Goal: Information Seeking & Learning: Learn about a topic

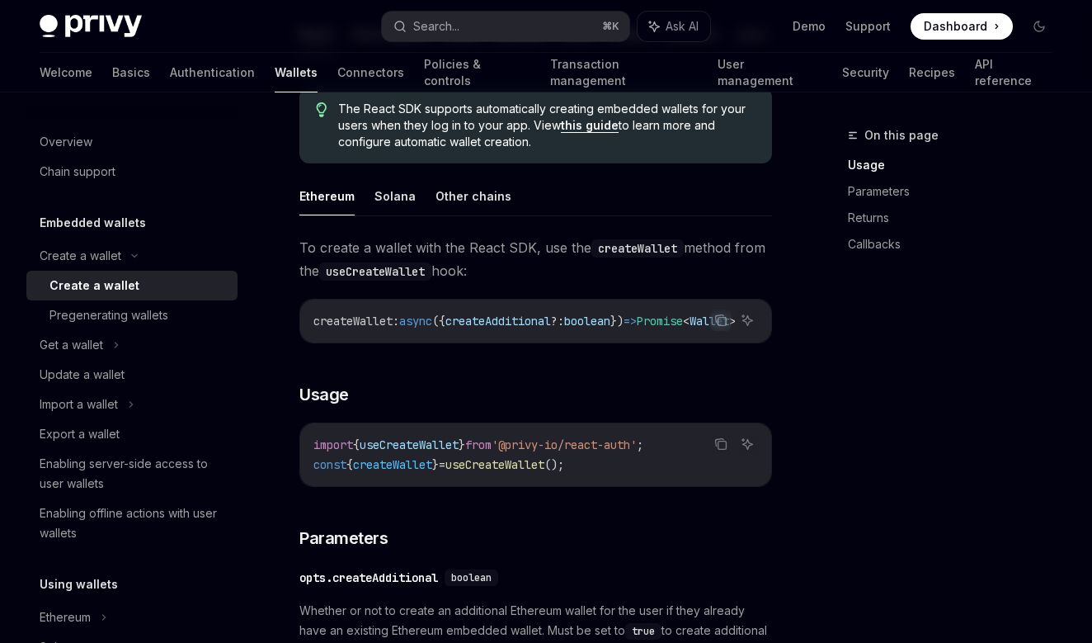
scroll to position [272, 0]
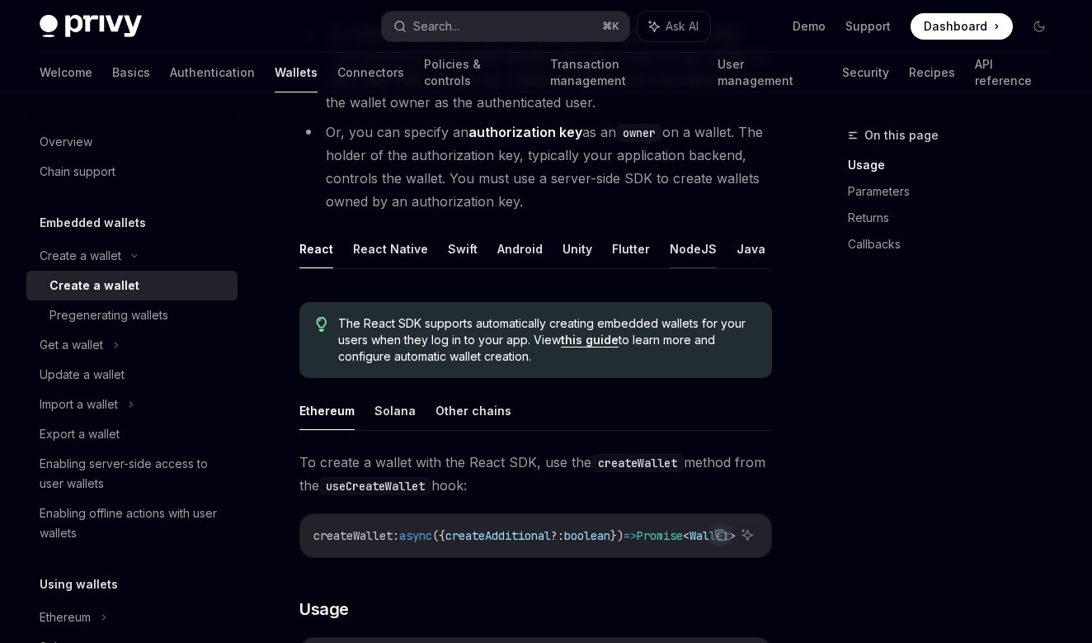
click at [674, 253] on button "NodeJS" at bounding box center [693, 248] width 47 height 39
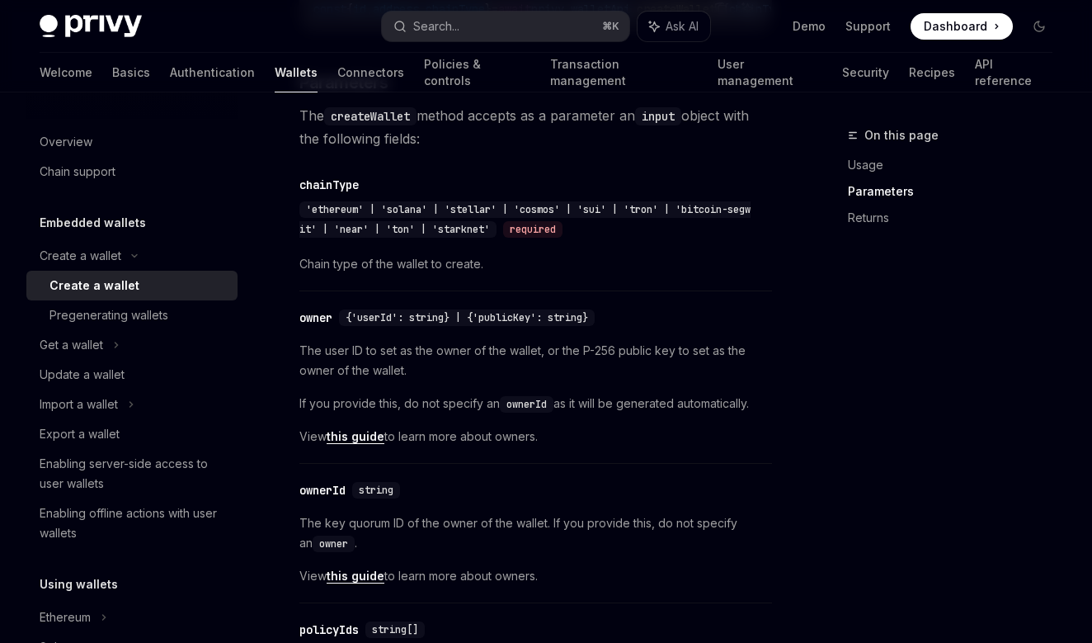
scroll to position [909, 0]
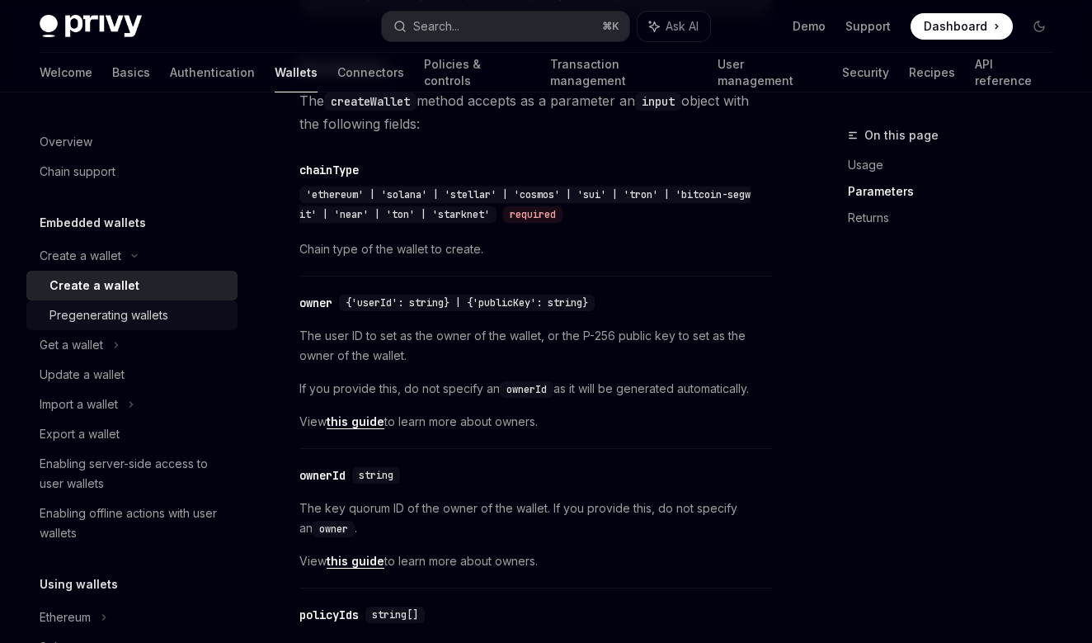
click at [132, 319] on div "Pregenerating wallets" at bounding box center [108, 315] width 119 height 20
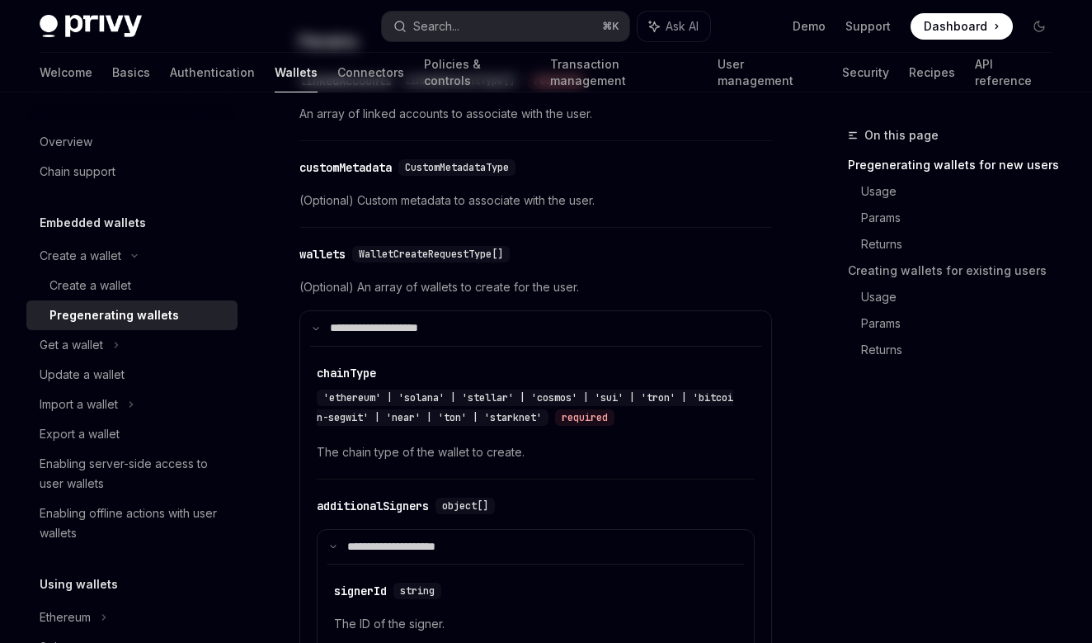
type textarea "*"
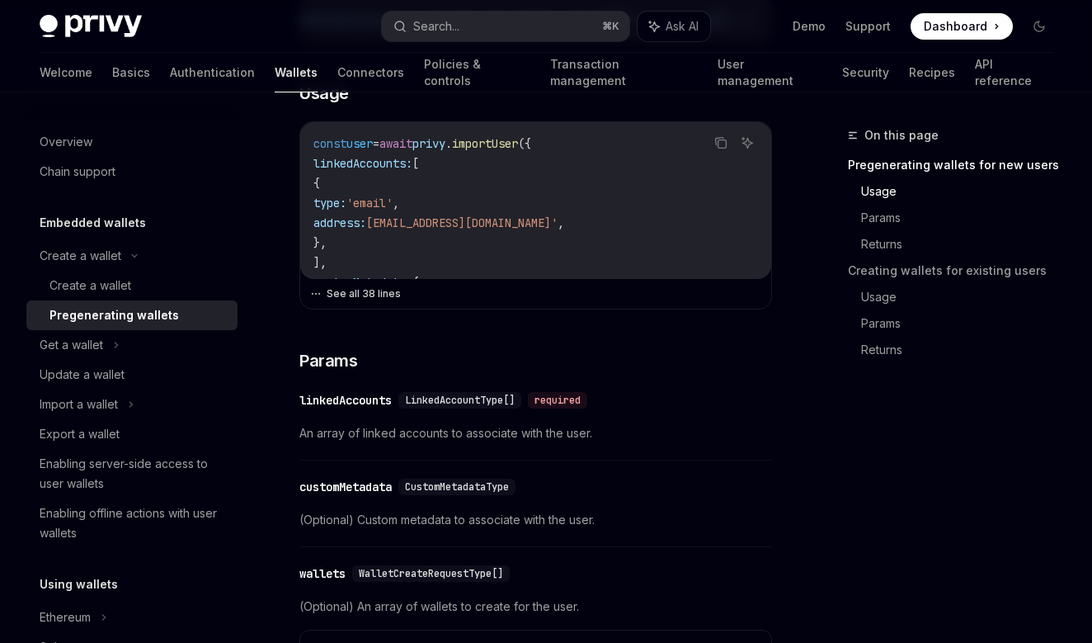
scroll to position [623, 0]
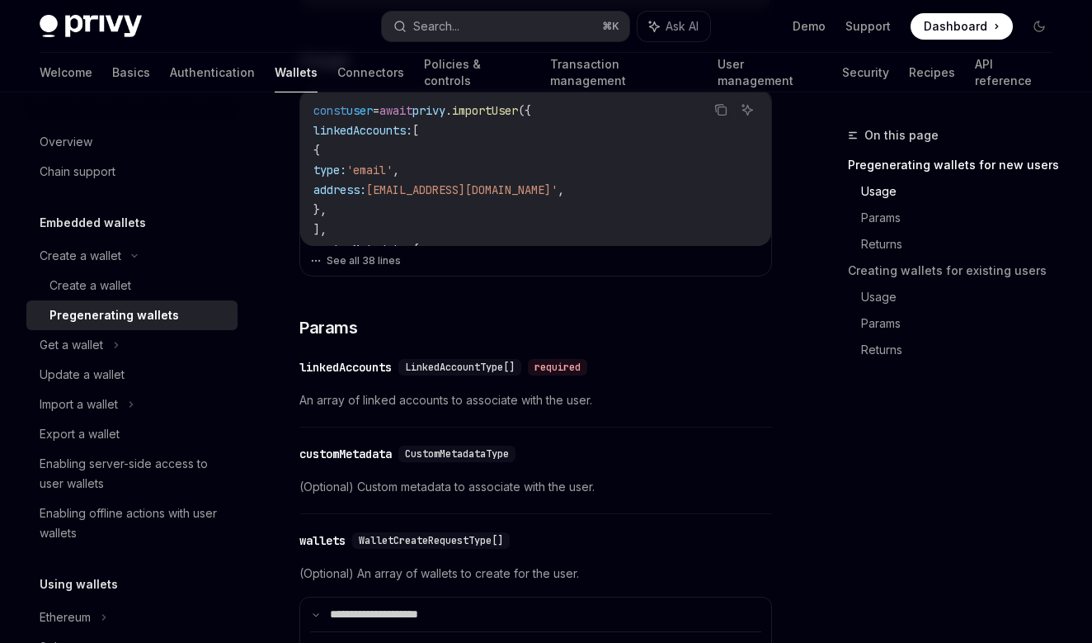
click at [975, 25] on span "Dashboard" at bounding box center [956, 26] width 64 height 16
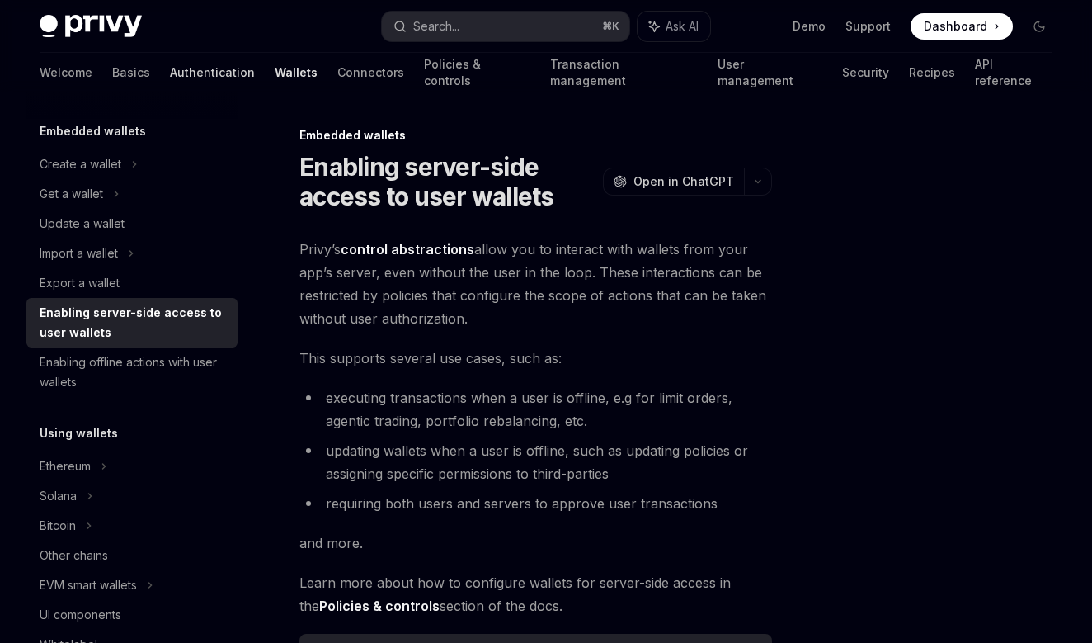
click at [170, 80] on link "Authentication" at bounding box center [212, 73] width 85 height 40
click at [112, 68] on link "Basics" at bounding box center [131, 73] width 38 height 40
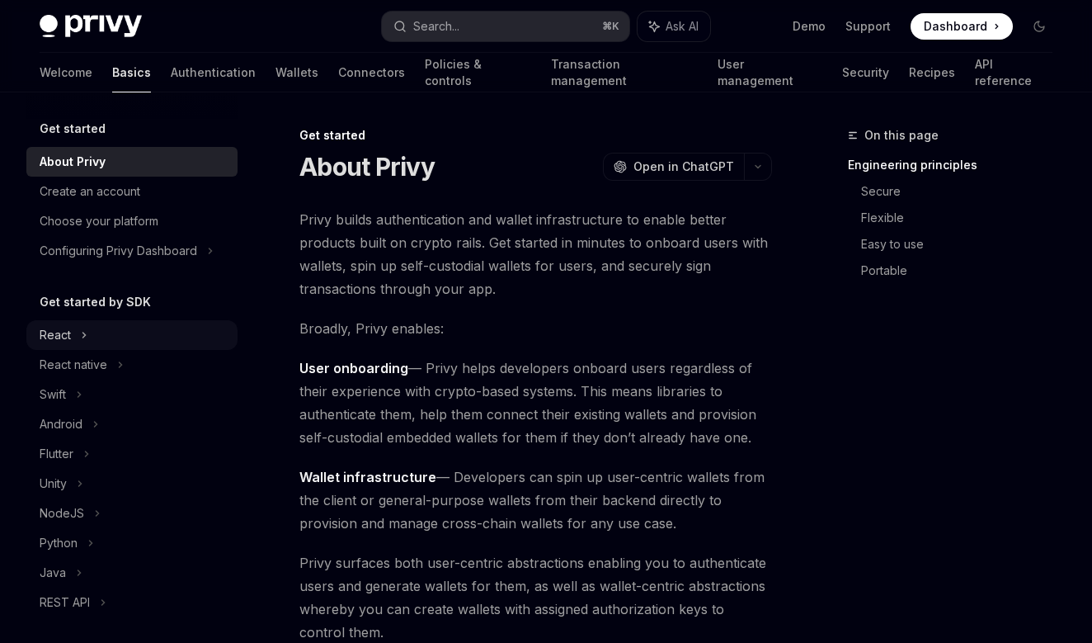
click at [73, 333] on div "React" at bounding box center [131, 335] width 211 height 30
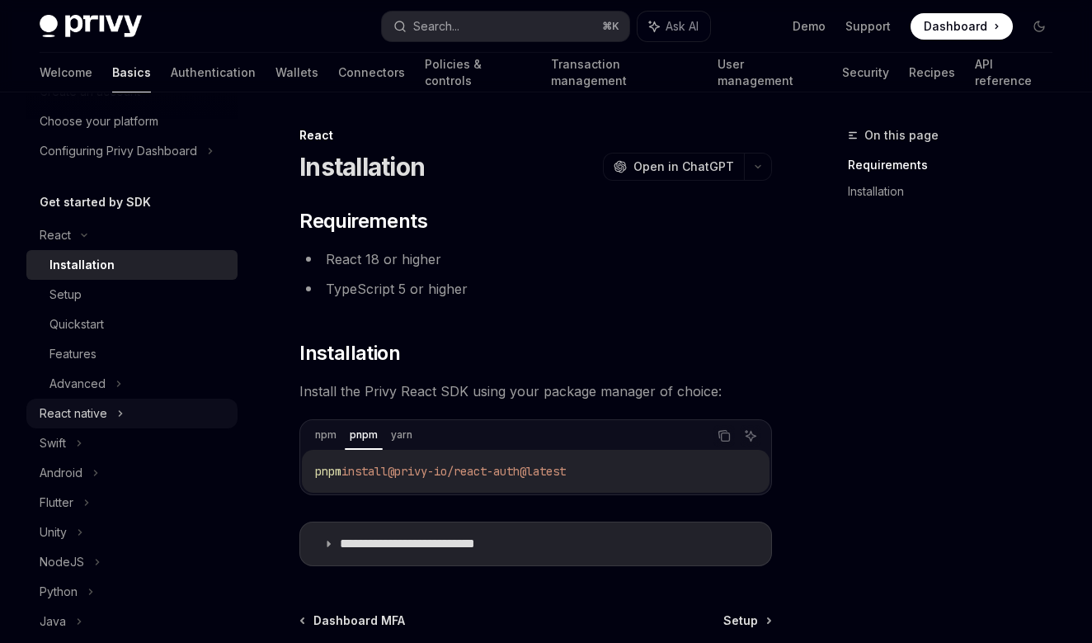
scroll to position [106, 0]
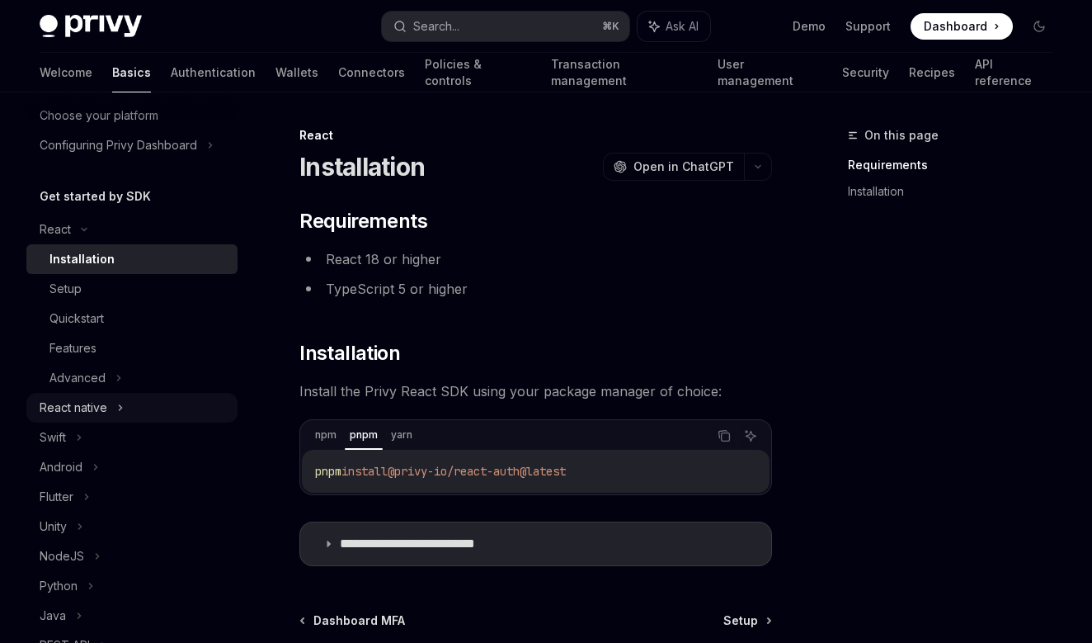
click at [110, 412] on div "React native" at bounding box center [131, 408] width 211 height 30
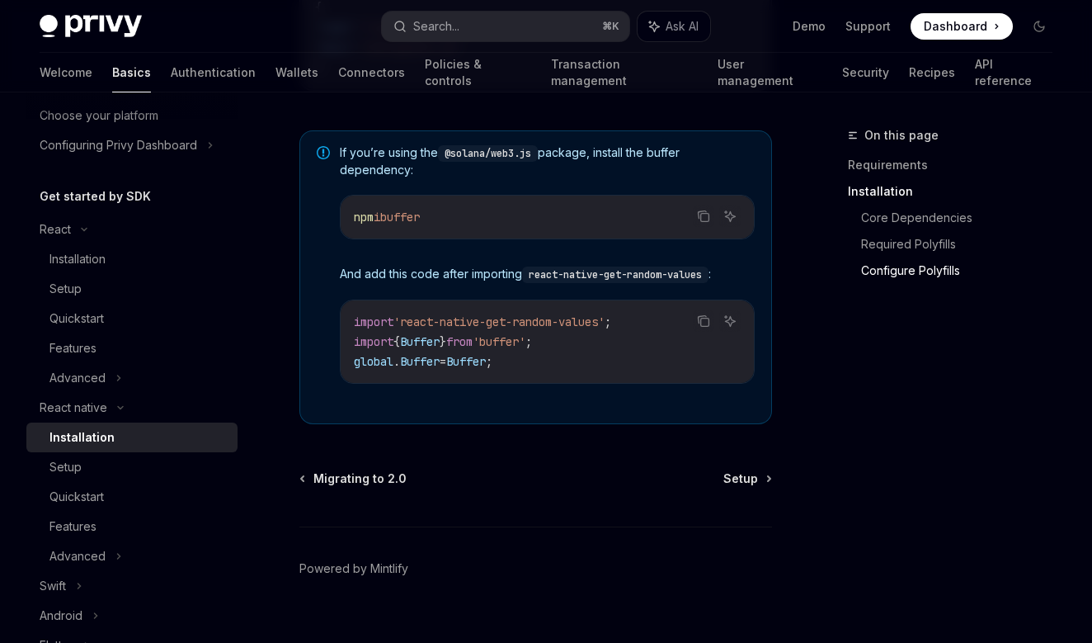
scroll to position [1270, 0]
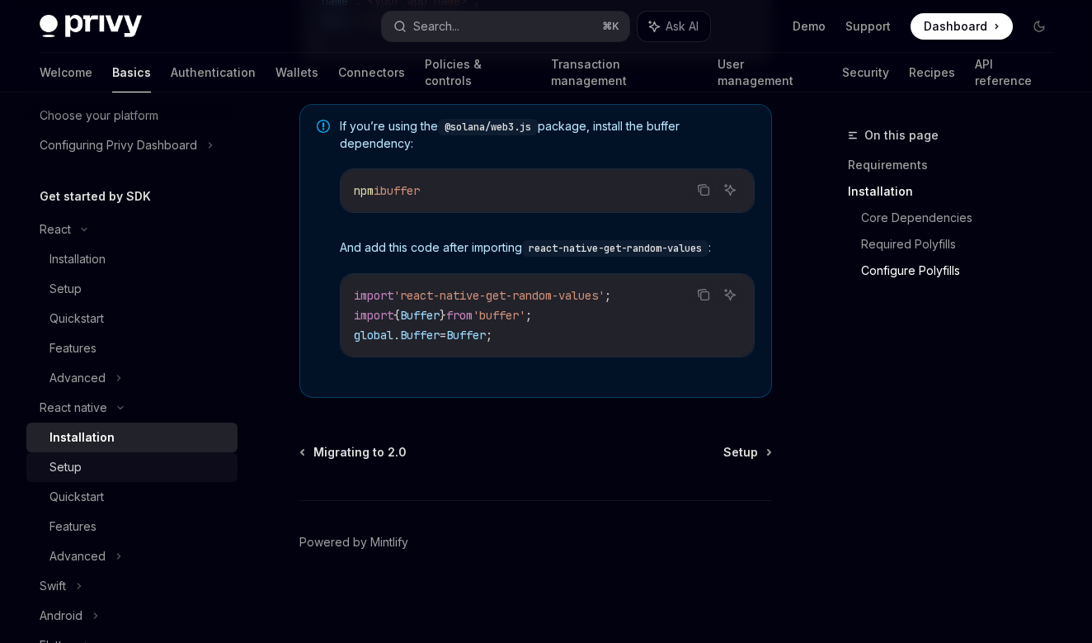
click at [85, 460] on div "Setup" at bounding box center [138, 467] width 178 height 20
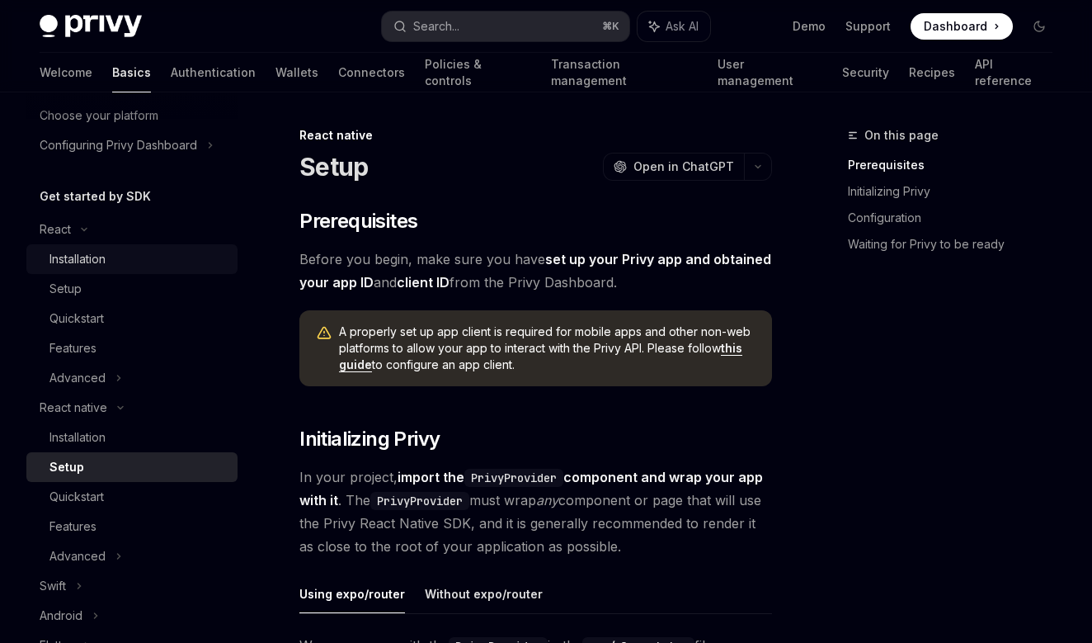
click at [97, 265] on div "Installation" at bounding box center [77, 259] width 56 height 20
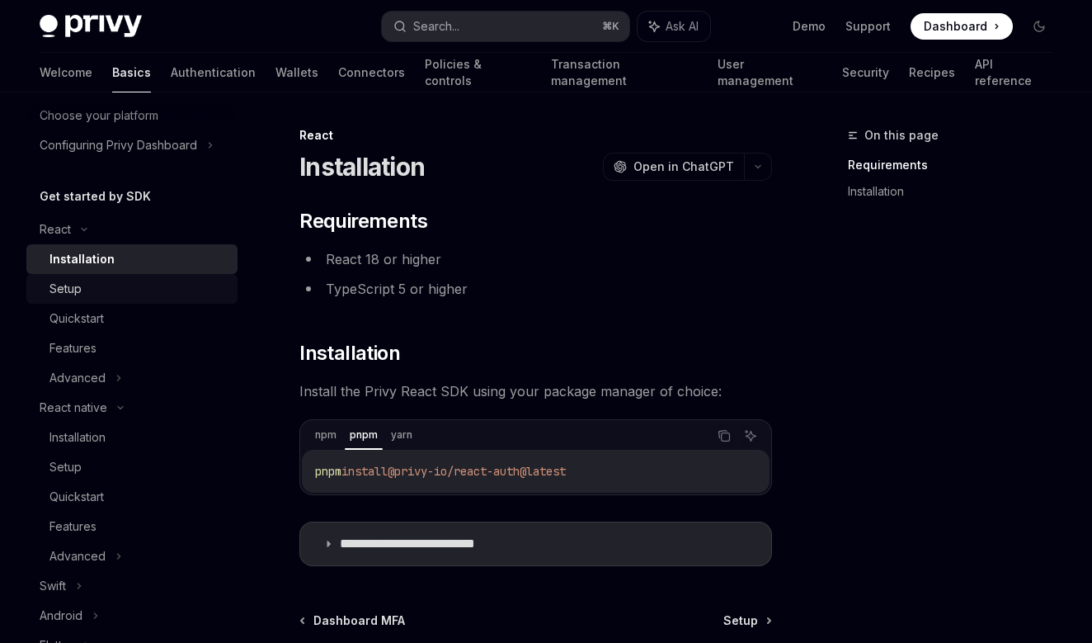
click at [85, 289] on div "Setup" at bounding box center [138, 289] width 178 height 20
type textarea "*"
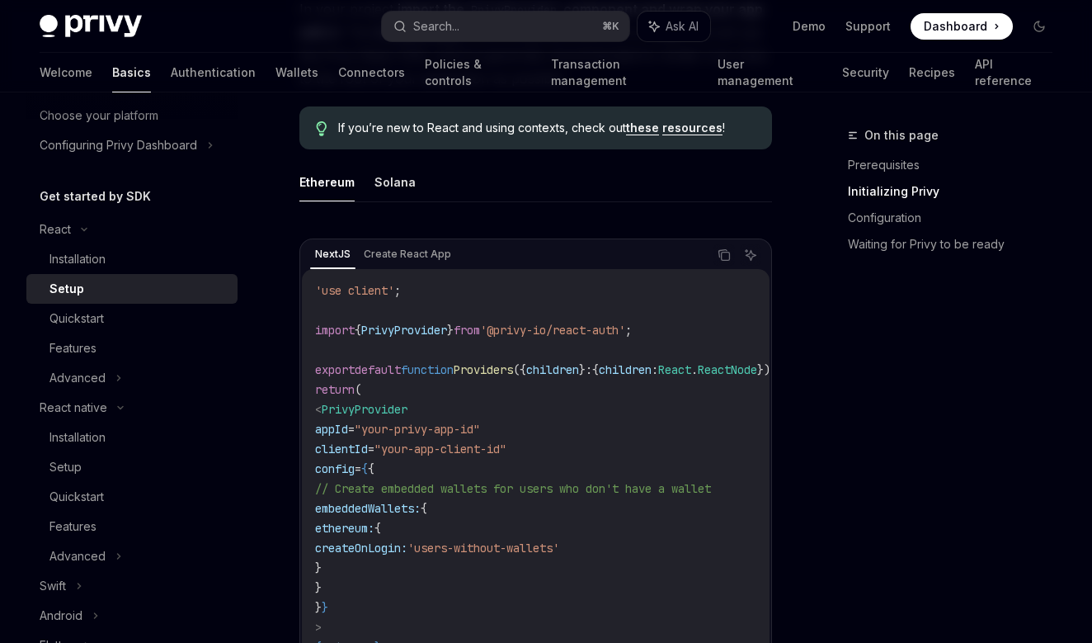
scroll to position [453, 0]
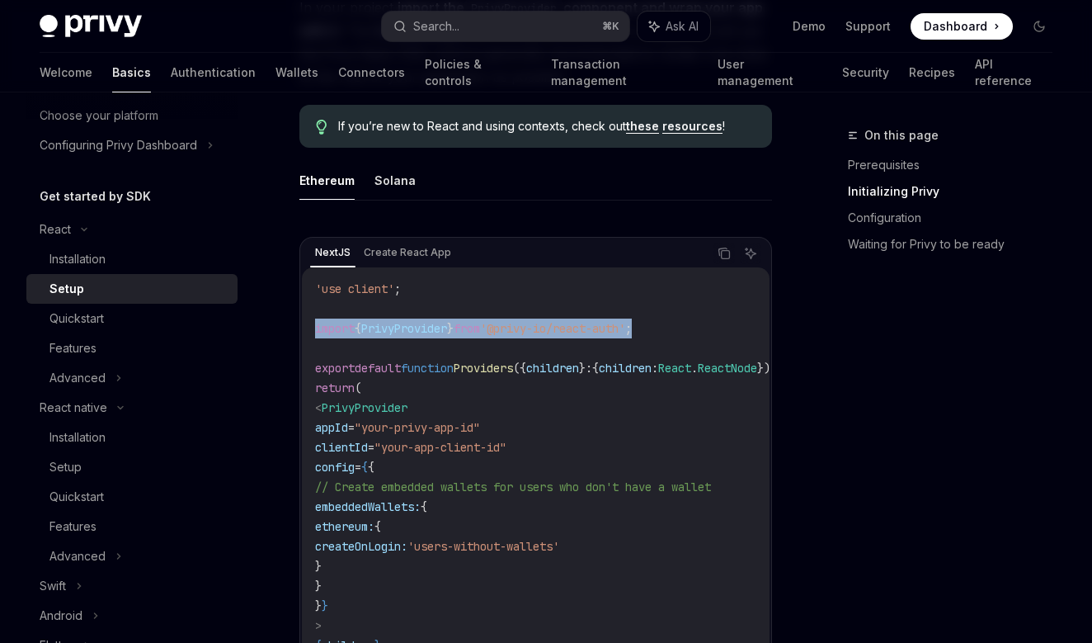
drag, startPoint x: 697, startPoint y: 325, endPoint x: 293, endPoint y: 327, distance: 404.2
copy span "import { PrivyProvider } from '@privy-io/react-auth' ;"
click at [700, 323] on code "'use client' ; import { PrivyProvider } from '@privy-io/react-auth' ; export de…" at bounding box center [566, 497] width 502 height 436
drag, startPoint x: 700, startPoint y: 323, endPoint x: 315, endPoint y: 322, distance: 384.4
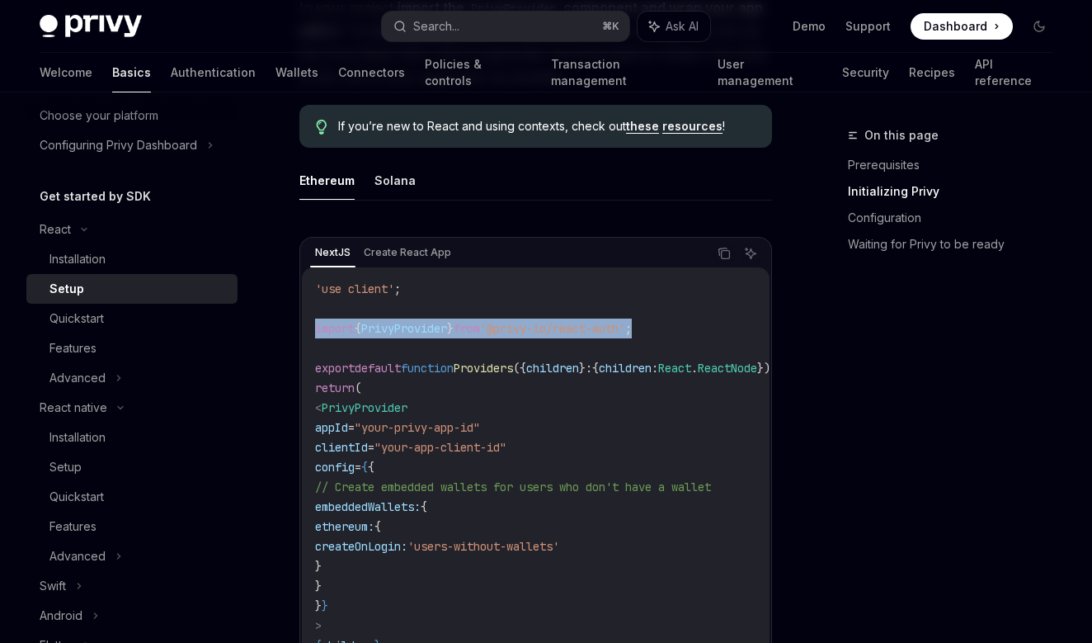
click at [315, 322] on code "'use client' ; import { PrivyProvider } from '@privy-io/react-auth' ; export de…" at bounding box center [566, 497] width 502 height 436
copy span "import { PrivyProvider } from '@privy-io/react-auth' ;"
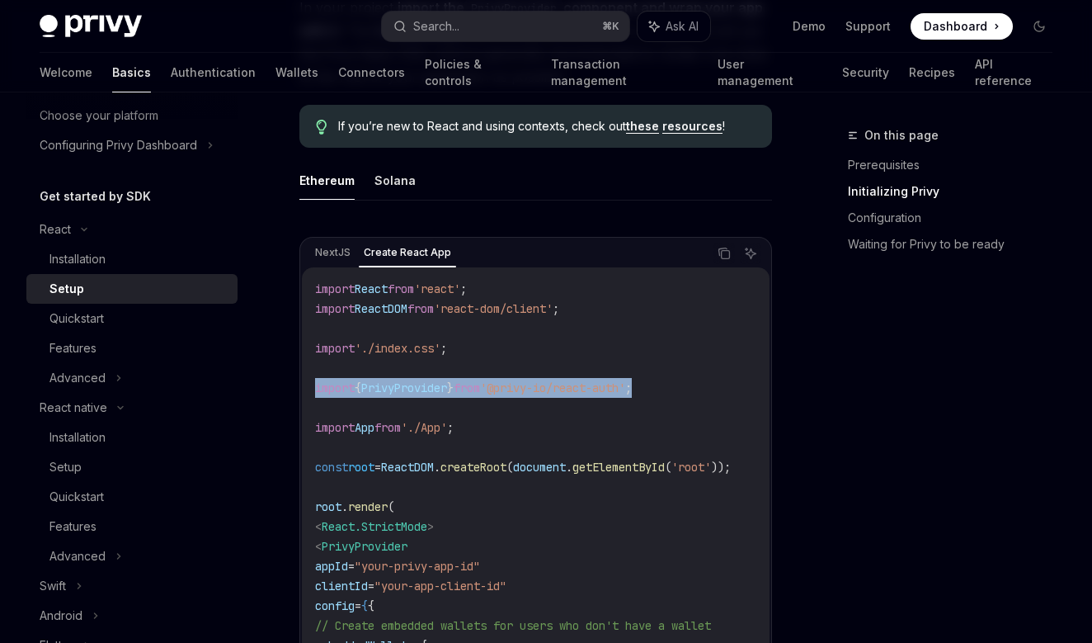
drag, startPoint x: 679, startPoint y: 382, endPoint x: 276, endPoint y: 391, distance: 403.5
copy span "import { PrivyProvider } from '@privy-io/react-auth' ;"
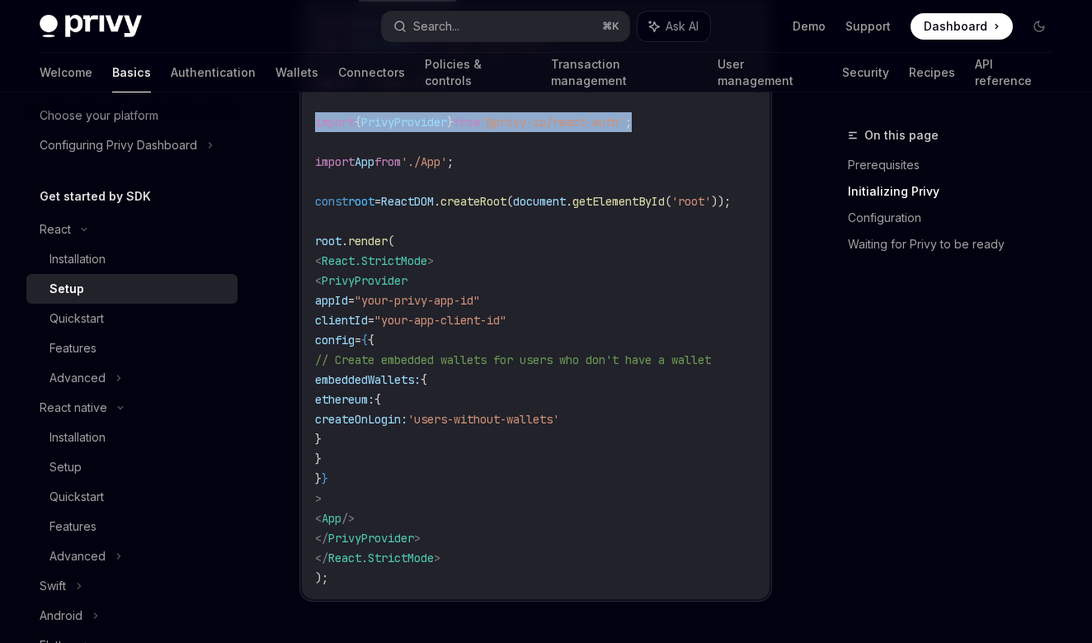
scroll to position [719, 0]
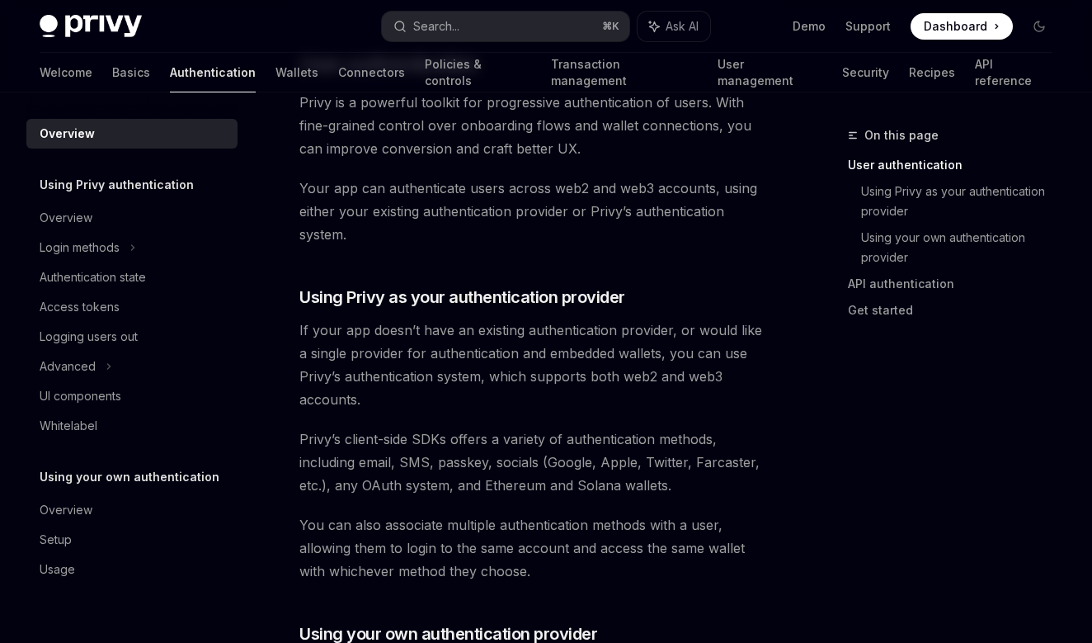
scroll to position [459, 0]
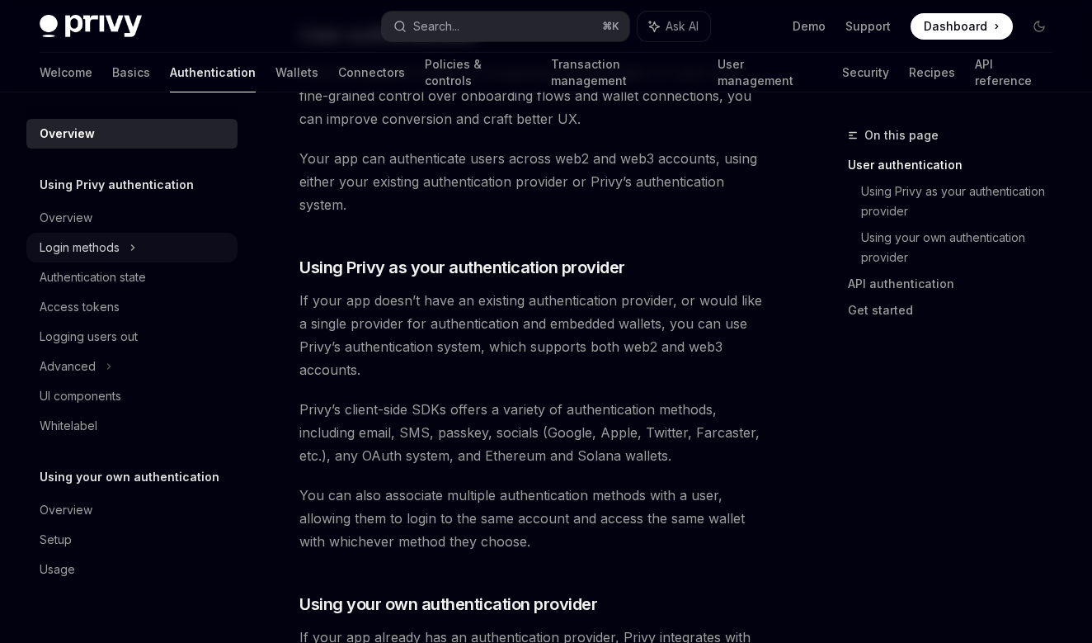
click at [71, 253] on div "Login methods" at bounding box center [80, 248] width 80 height 20
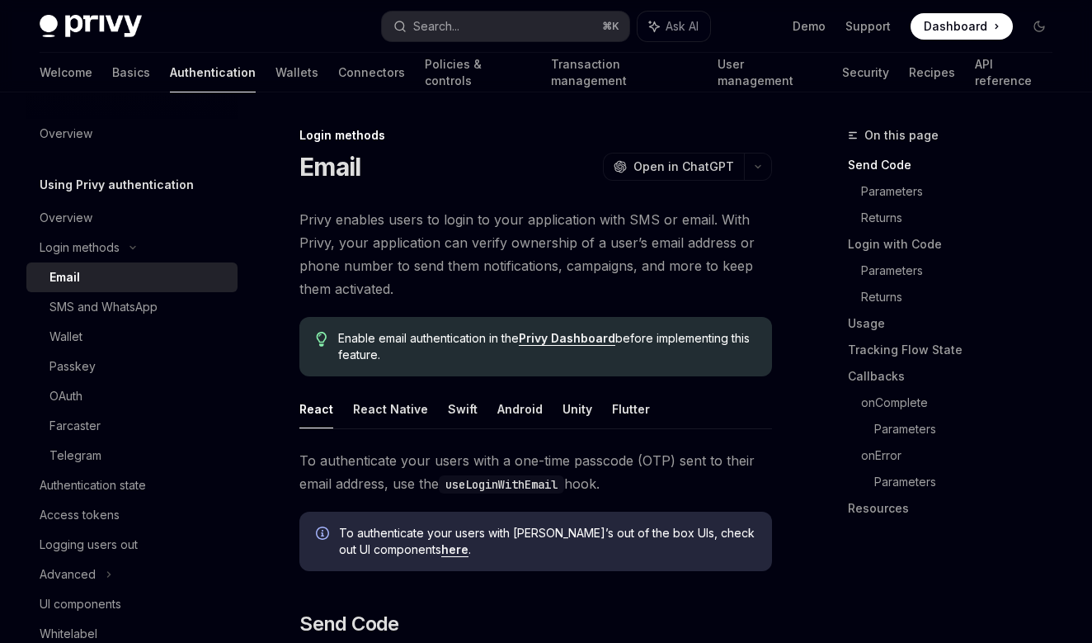
click at [82, 280] on div "Email" at bounding box center [138, 277] width 178 height 20
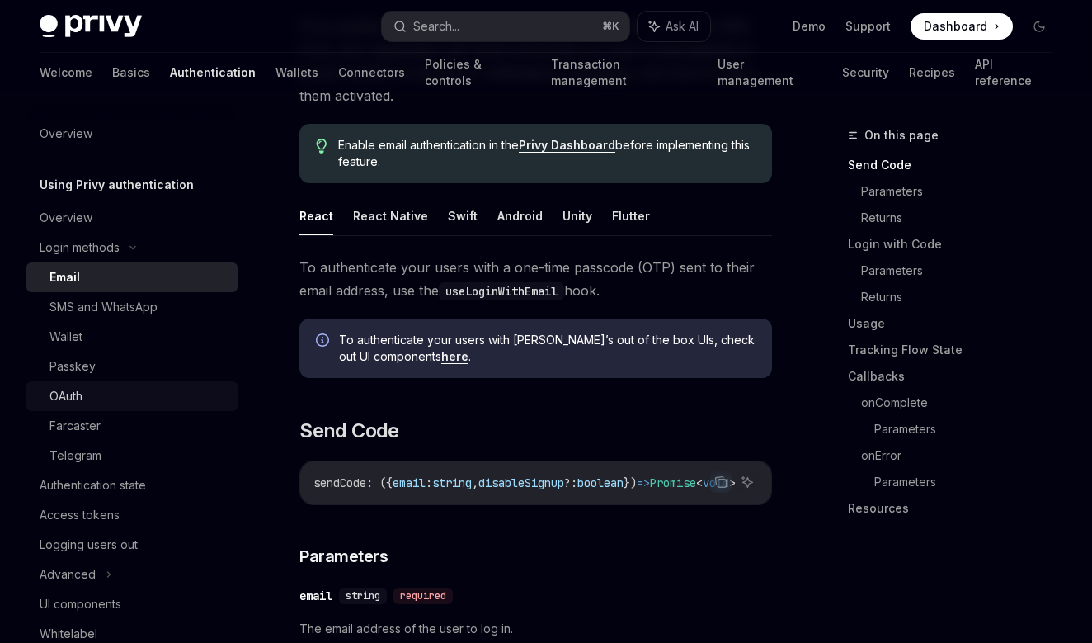
click at [63, 384] on link "OAuth" at bounding box center [131, 396] width 211 height 30
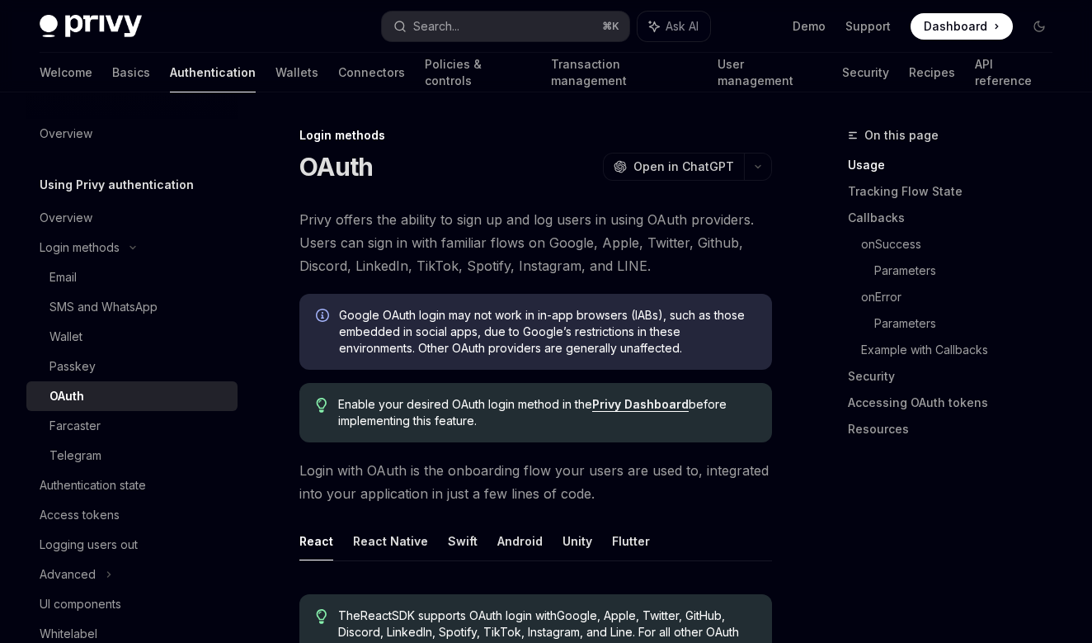
click at [641, 404] on link "Privy Dashboard" at bounding box center [640, 404] width 97 height 15
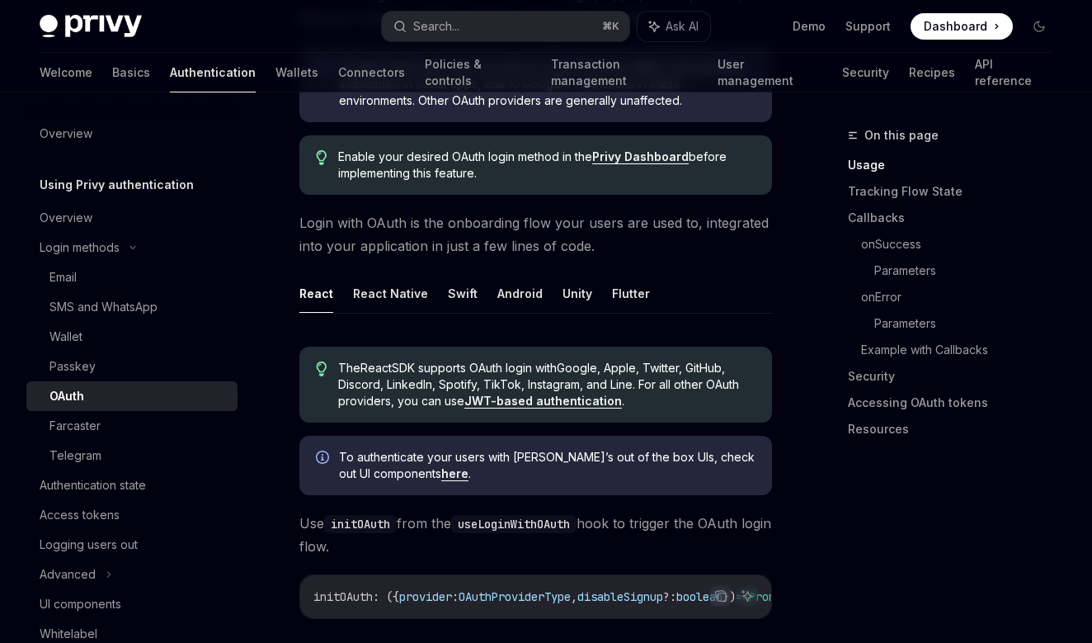
scroll to position [249, 0]
click at [507, 525] on code "useLoginWithOAuth" at bounding box center [513, 522] width 125 height 18
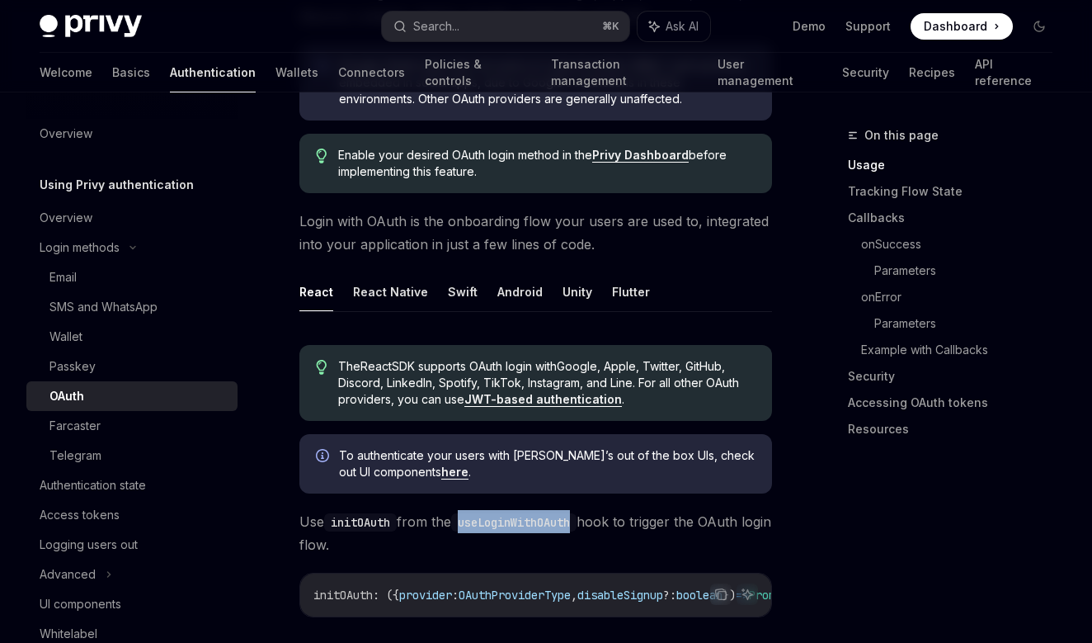
click at [507, 525] on code "useLoginWithOAuth" at bounding box center [513, 522] width 125 height 18
copy code "useLoginWithOAuth"
click at [91, 214] on div "Overview" at bounding box center [66, 218] width 53 height 20
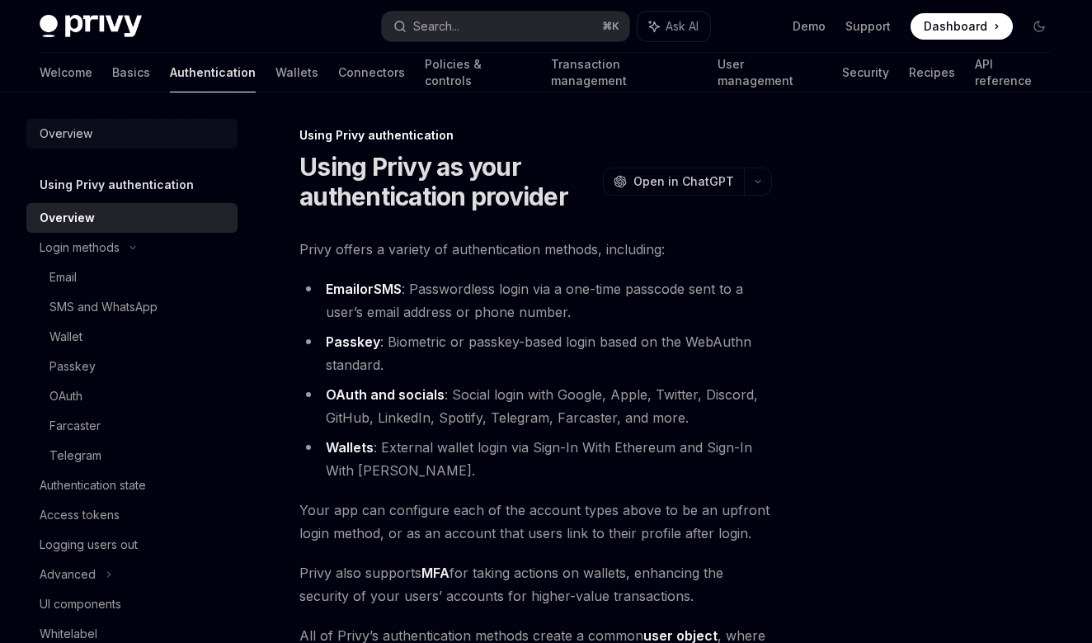
click at [72, 129] on div "Overview" at bounding box center [66, 134] width 53 height 20
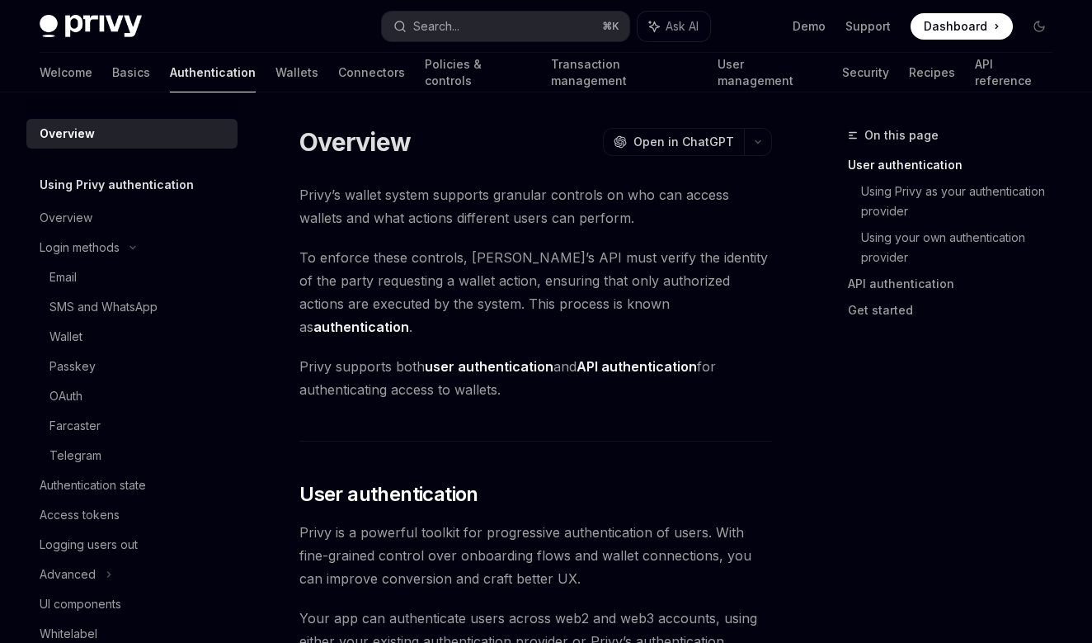
click at [72, 137] on div "Overview" at bounding box center [67, 134] width 55 height 20
click at [112, 64] on link "Basics" at bounding box center [131, 73] width 38 height 40
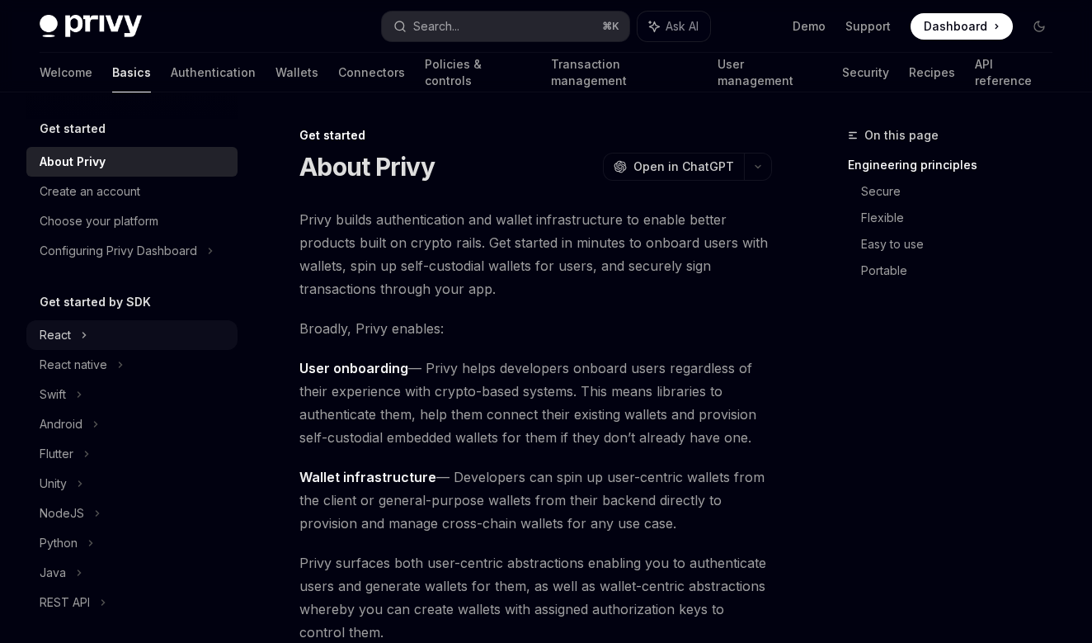
click at [117, 339] on div "React" at bounding box center [131, 335] width 211 height 30
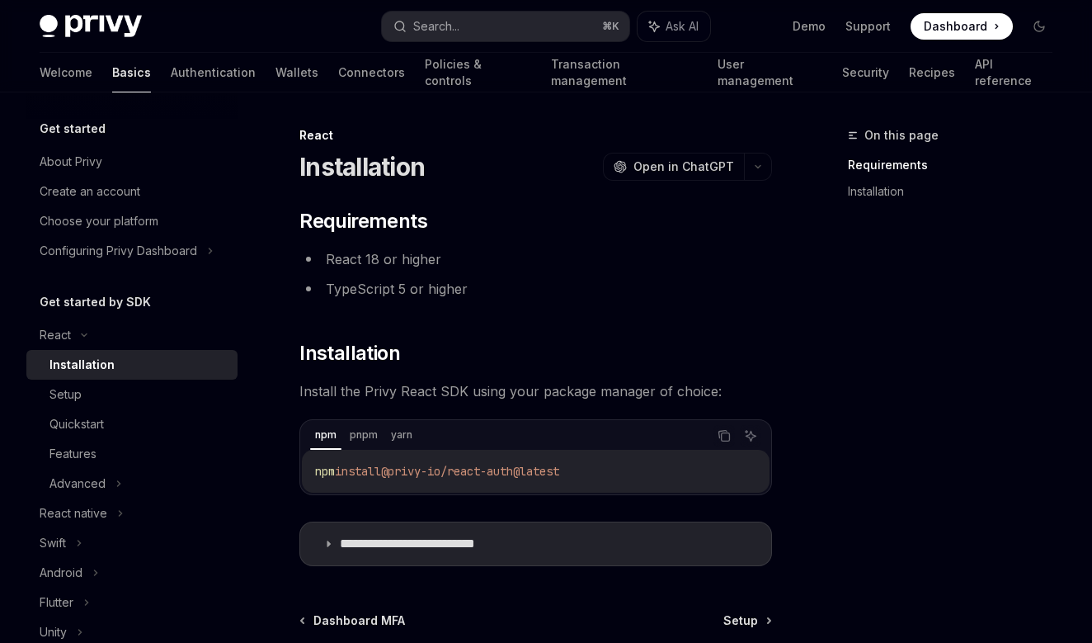
drag, startPoint x: 606, startPoint y: 474, endPoint x: 323, endPoint y: 465, distance: 283.9
click at [323, 465] on code "npm install @privy-io/react-auth@latest" at bounding box center [535, 471] width 441 height 20
click at [502, 467] on span "@privy-io/react-auth@latest" at bounding box center [477, 471] width 178 height 15
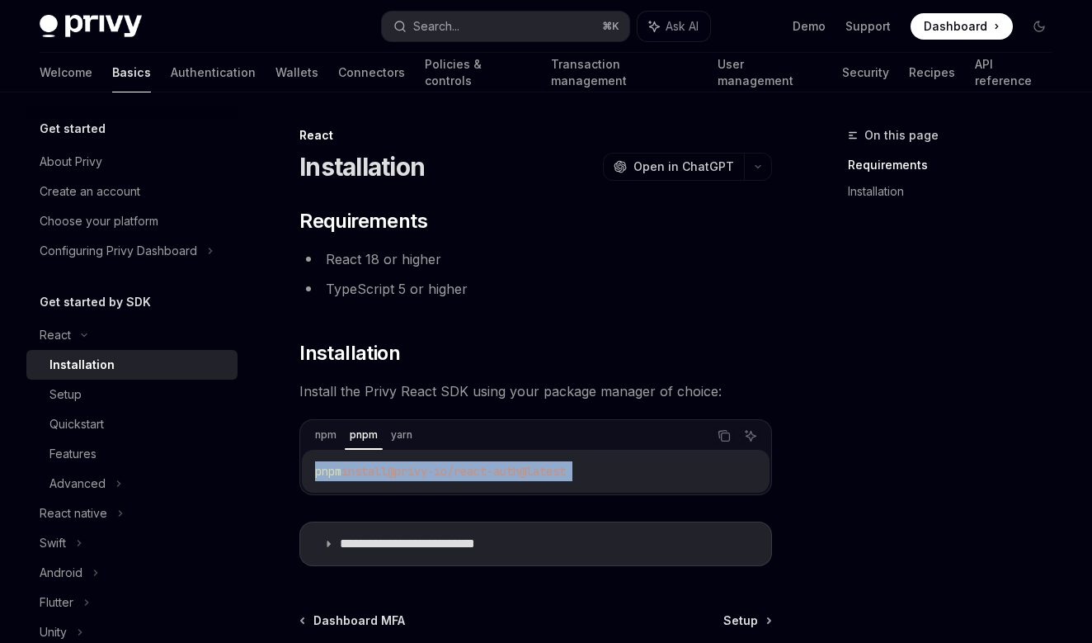
click at [502, 467] on span "@privy-io/react-auth@latest" at bounding box center [477, 471] width 178 height 15
click at [668, 466] on code "pnpm install @privy-io/react-auth@latest" at bounding box center [535, 471] width 441 height 20
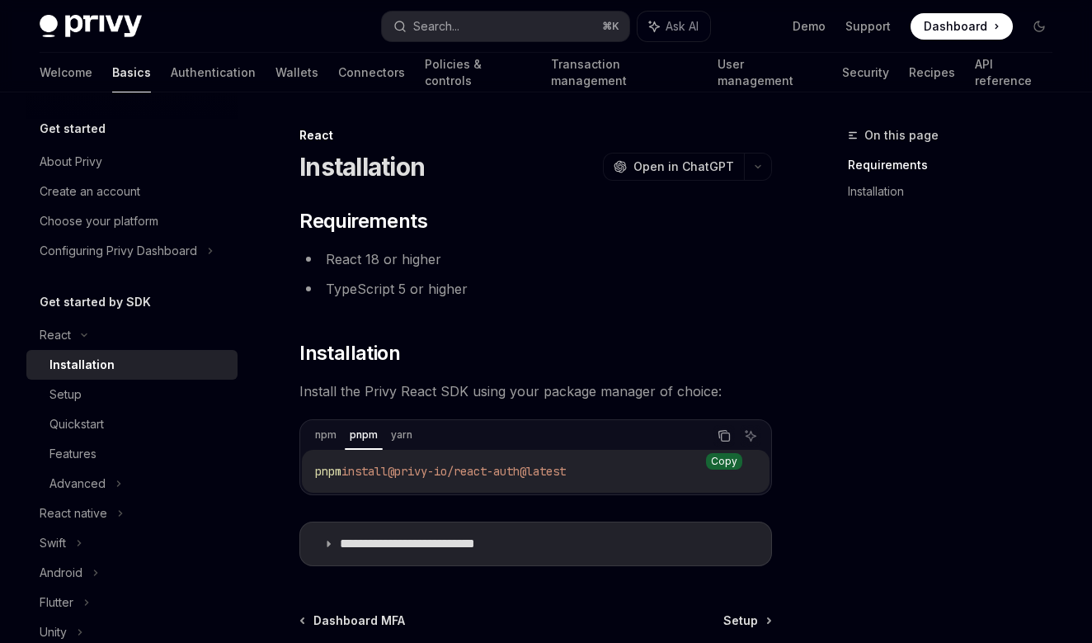
click at [714, 436] on button "Copy the contents from the code block" at bounding box center [724, 435] width 21 height 21
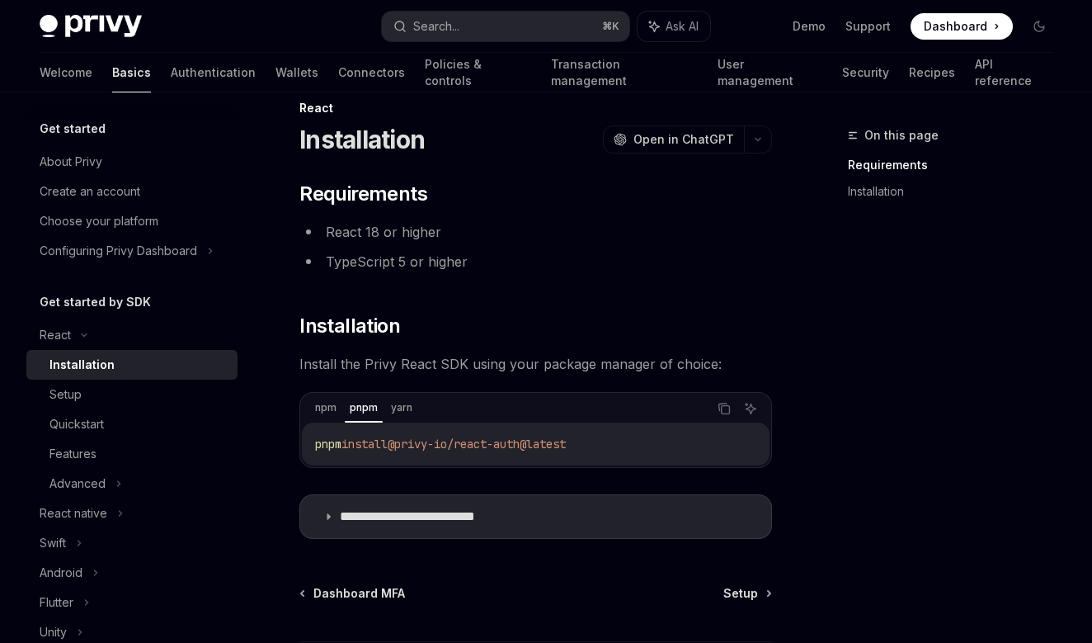
scroll to position [33, 0]
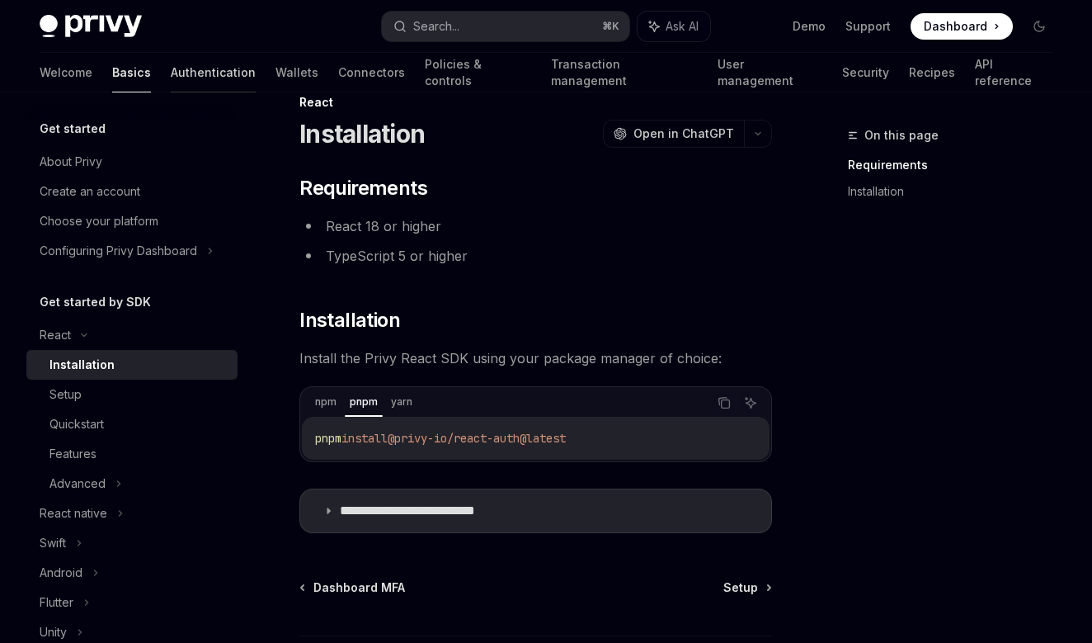
click at [171, 75] on link "Authentication" at bounding box center [213, 73] width 85 height 40
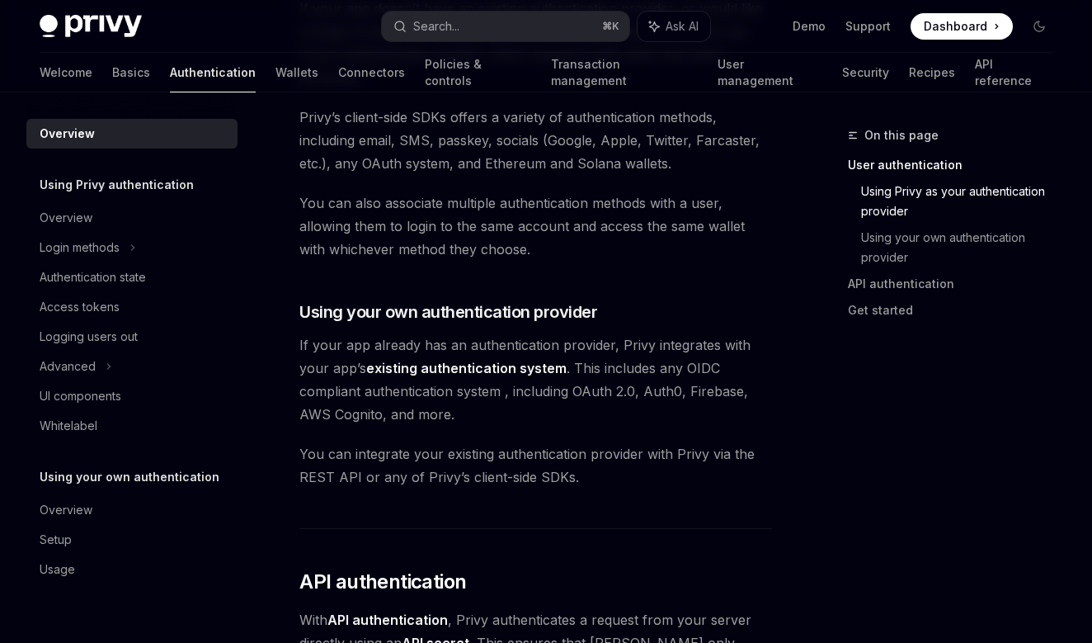
scroll to position [765, 0]
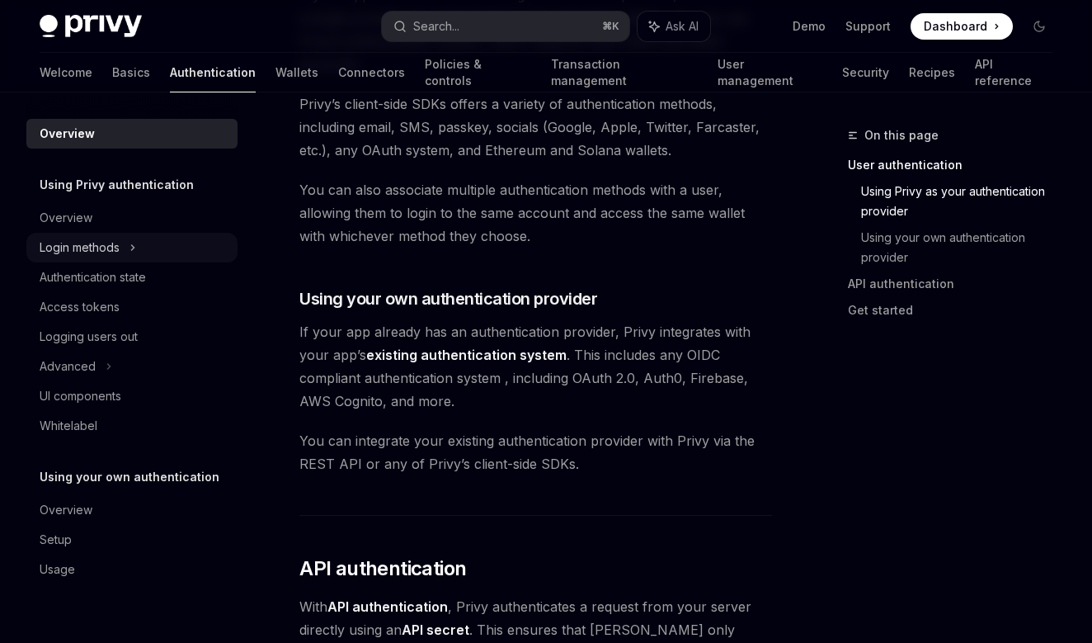
click at [120, 247] on div "Login methods" at bounding box center [80, 248] width 80 height 20
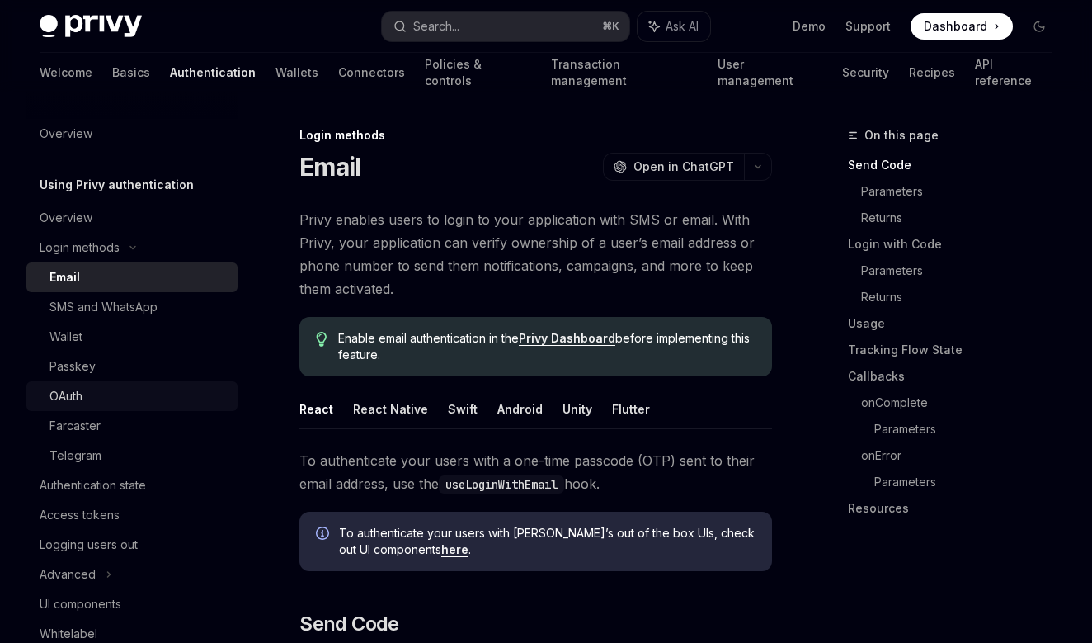
click at [92, 392] on div "OAuth" at bounding box center [138, 396] width 178 height 20
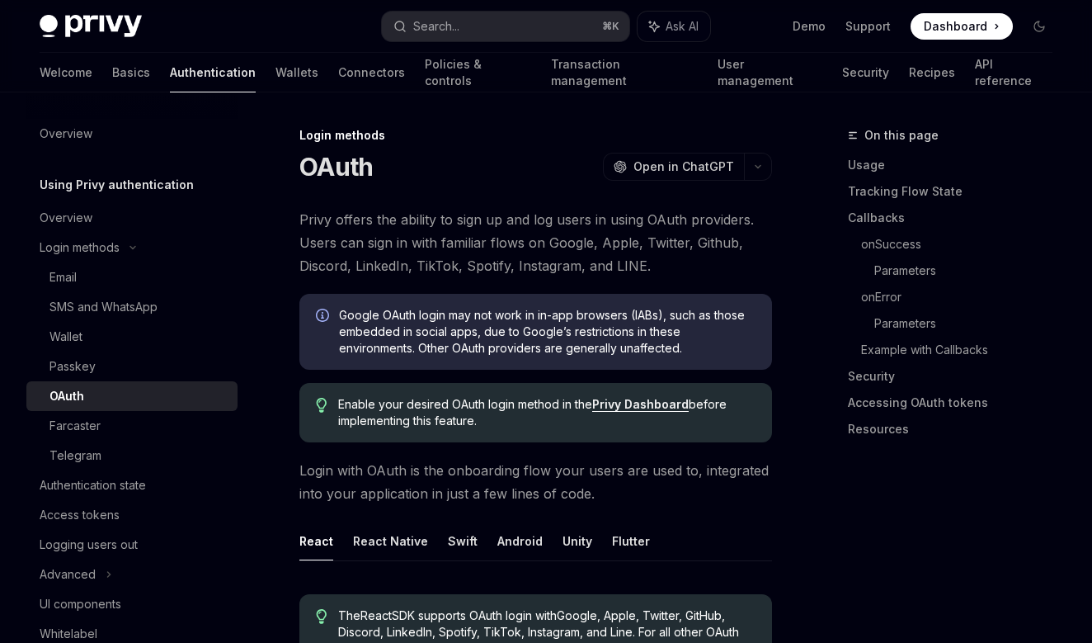
type textarea "*"
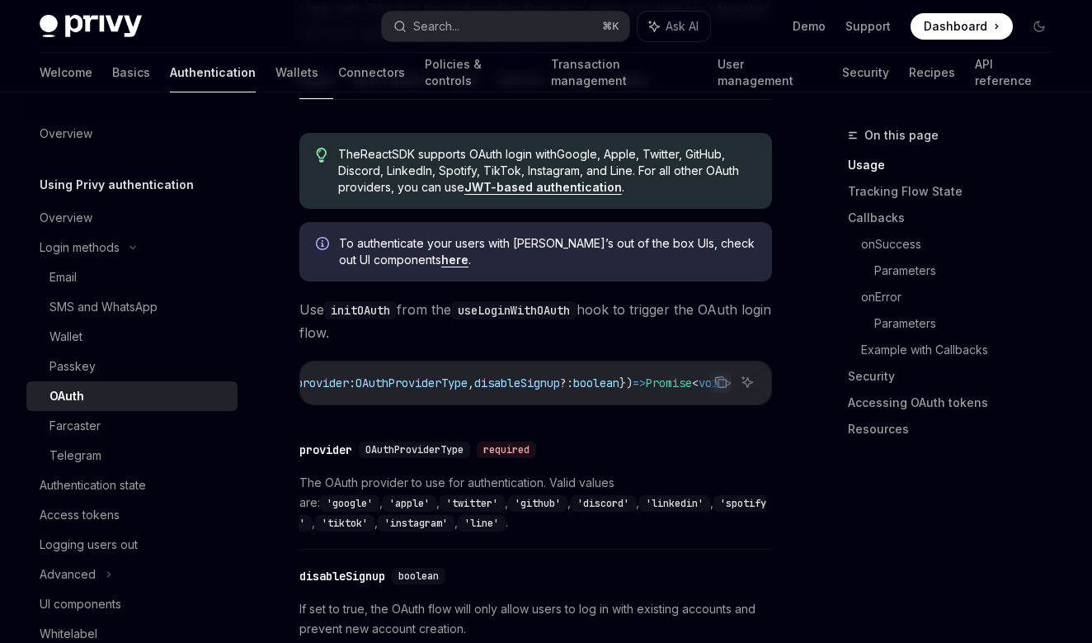
scroll to position [0, 177]
drag, startPoint x: 643, startPoint y: 403, endPoint x: 488, endPoint y: 416, distance: 155.6
click at [391, 332] on span "Use initOAuth from the useLoginWithOAuth hook to trigger the OAuth login flow." at bounding box center [535, 321] width 473 height 46
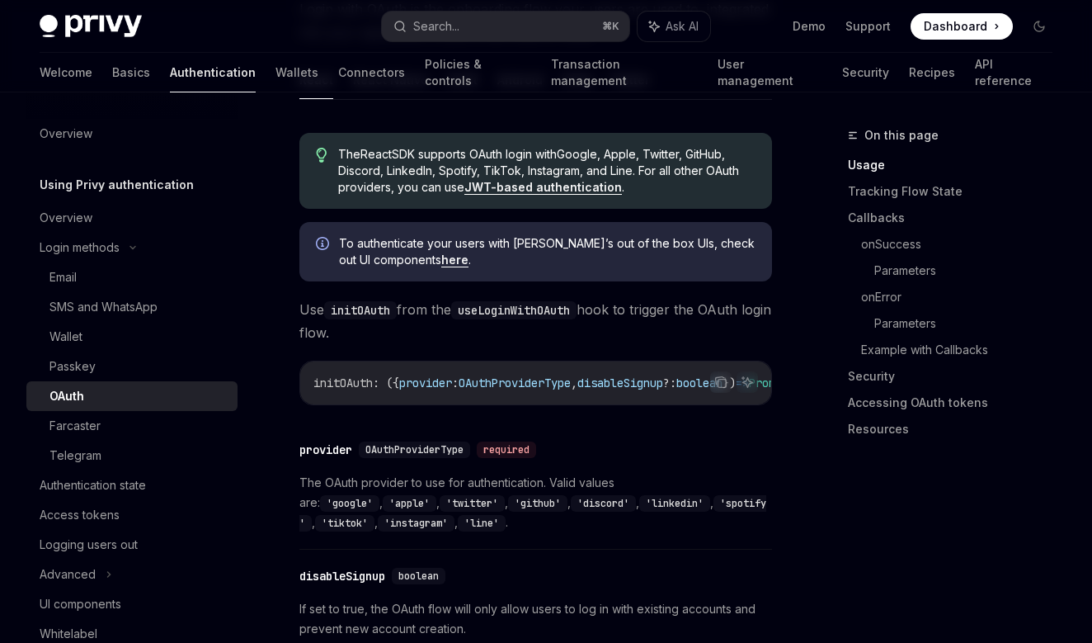
click at [515, 318] on code "useLoginWithOAuth" at bounding box center [513, 310] width 125 height 18
click at [515, 312] on code "useLoginWithOAuth" at bounding box center [513, 310] width 125 height 18
copy code "useLoginWithOAuth"
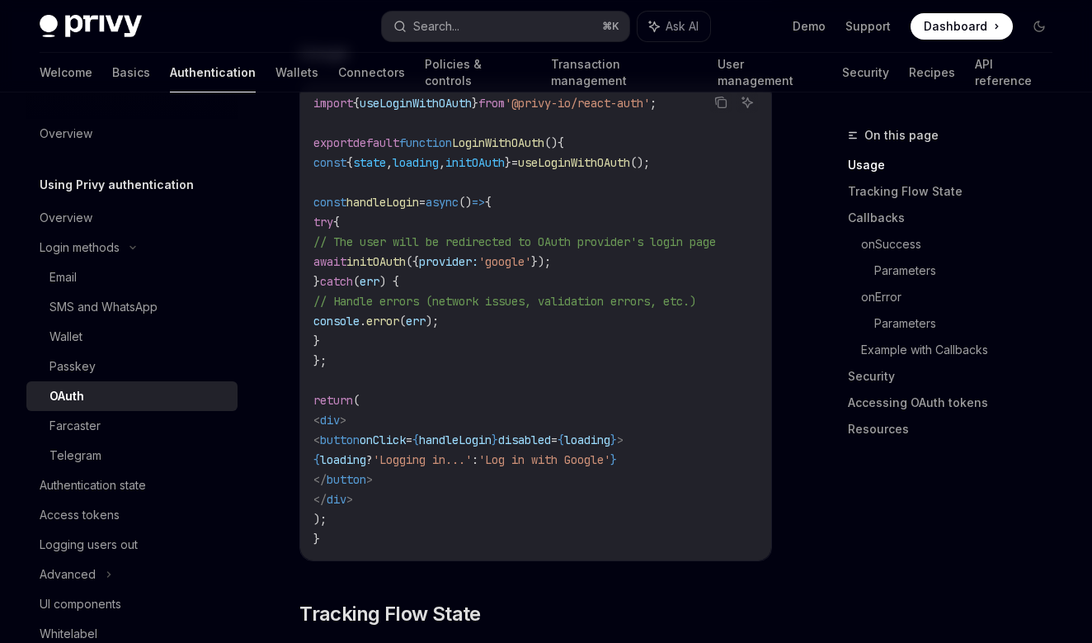
scroll to position [1118, 0]
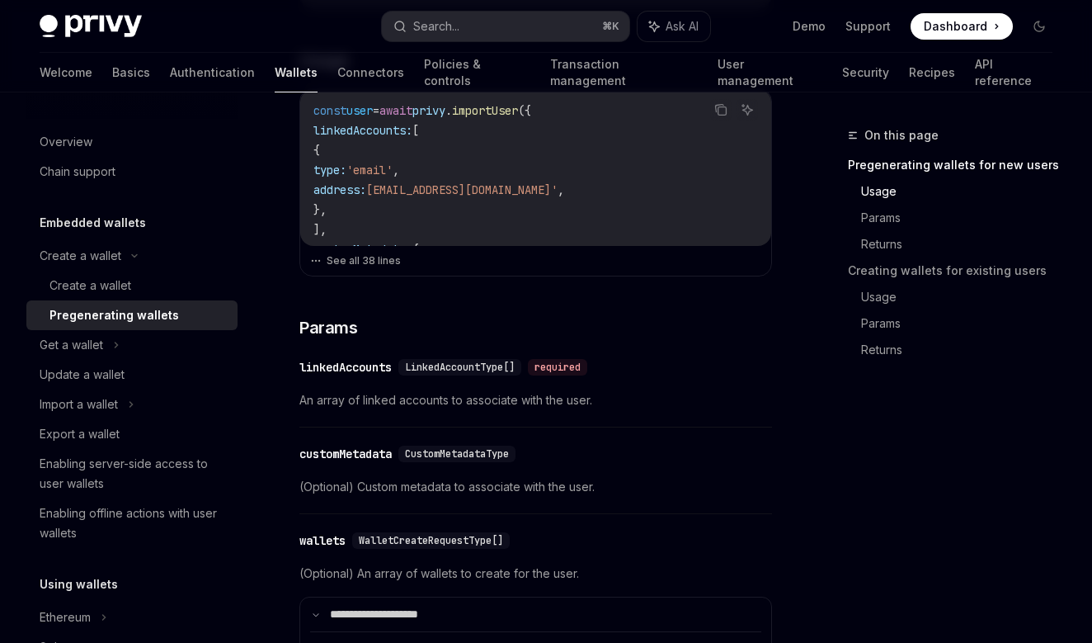
scroll to position [0, 519]
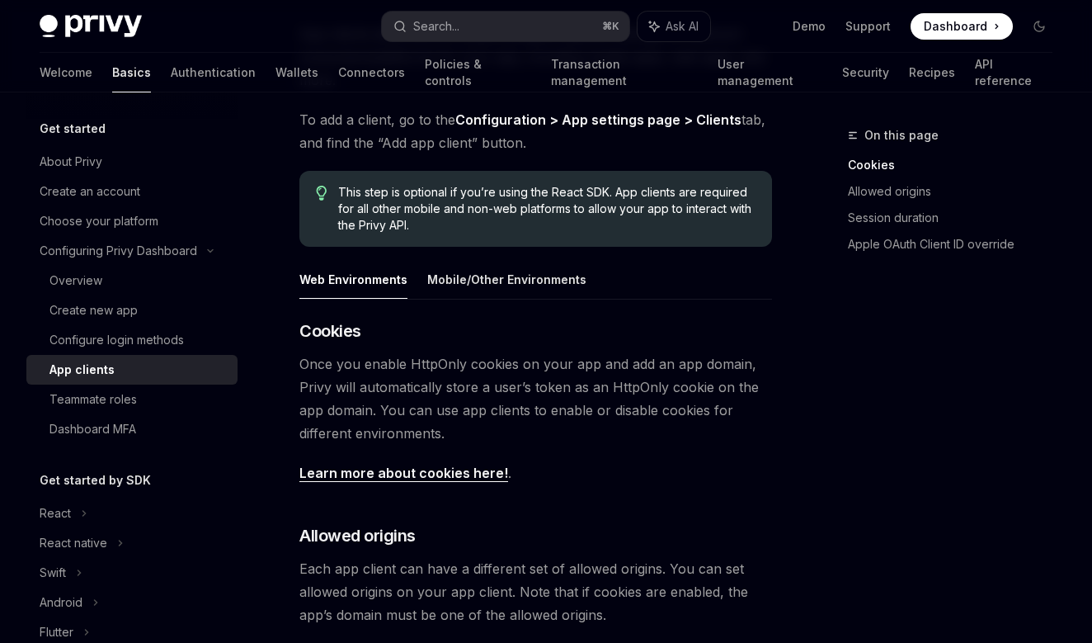
scroll to position [188, 0]
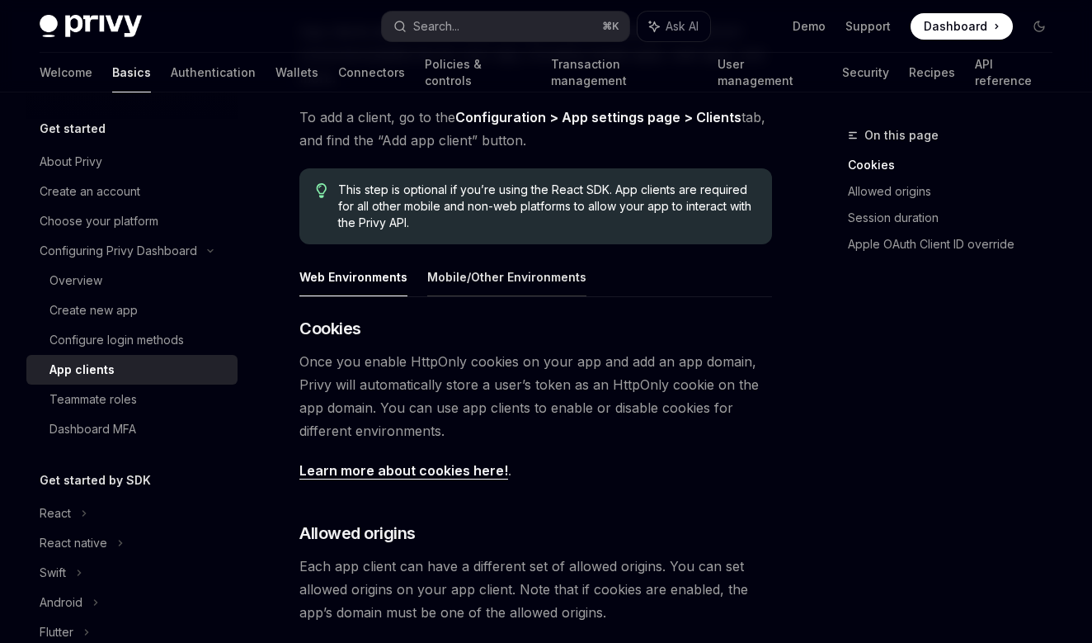
click at [463, 285] on button "Mobile/Other Environments" at bounding box center [506, 276] width 159 height 39
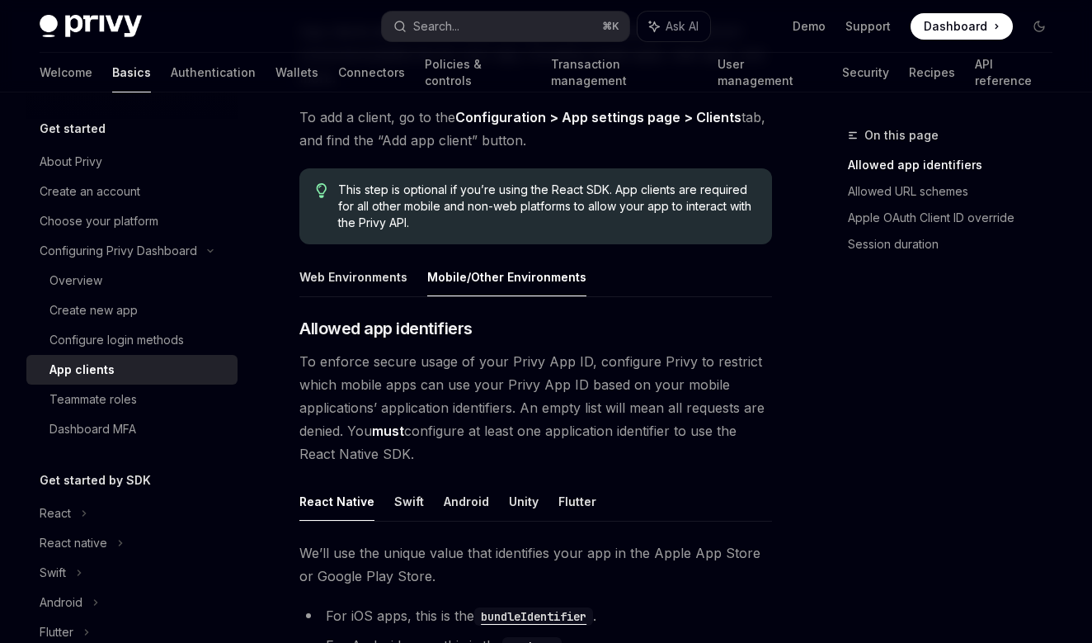
scroll to position [195, 0]
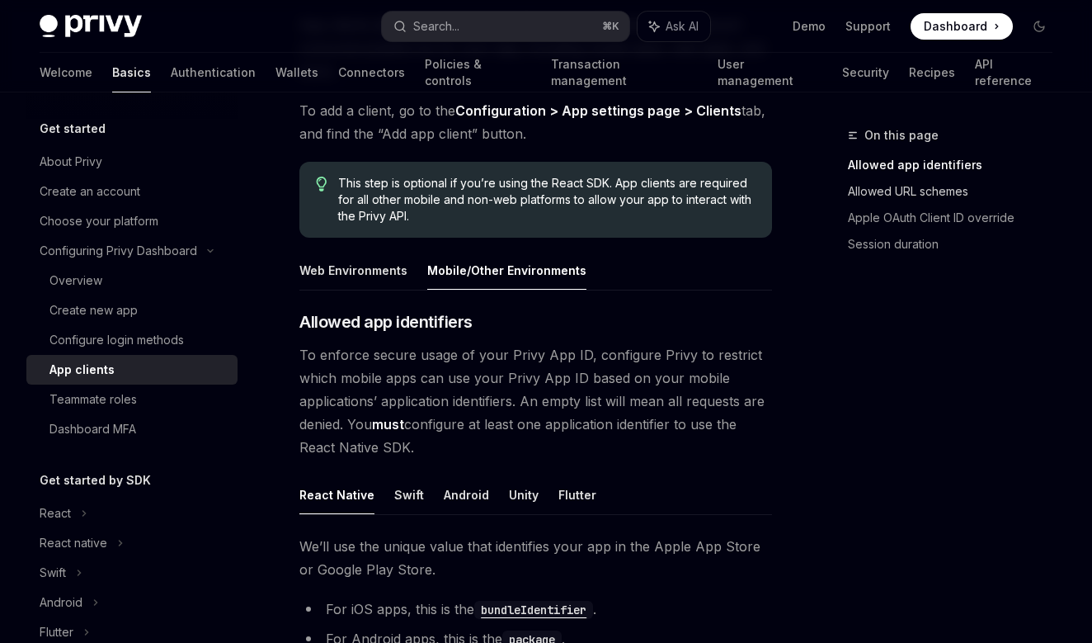
click at [890, 191] on link "Allowed URL schemes" at bounding box center [957, 191] width 218 height 26
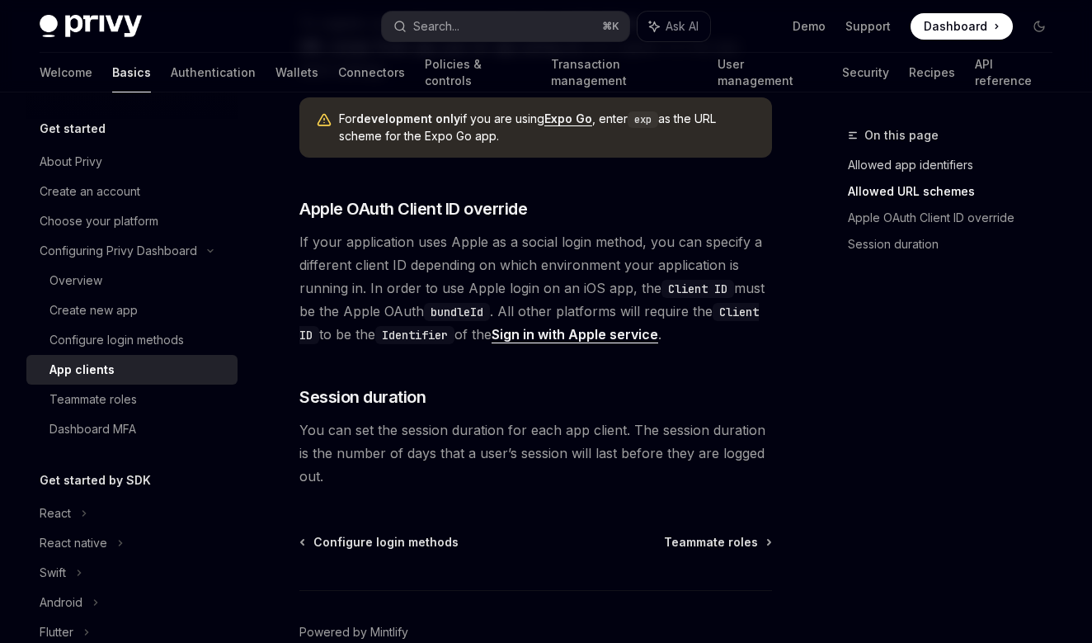
scroll to position [1487, 0]
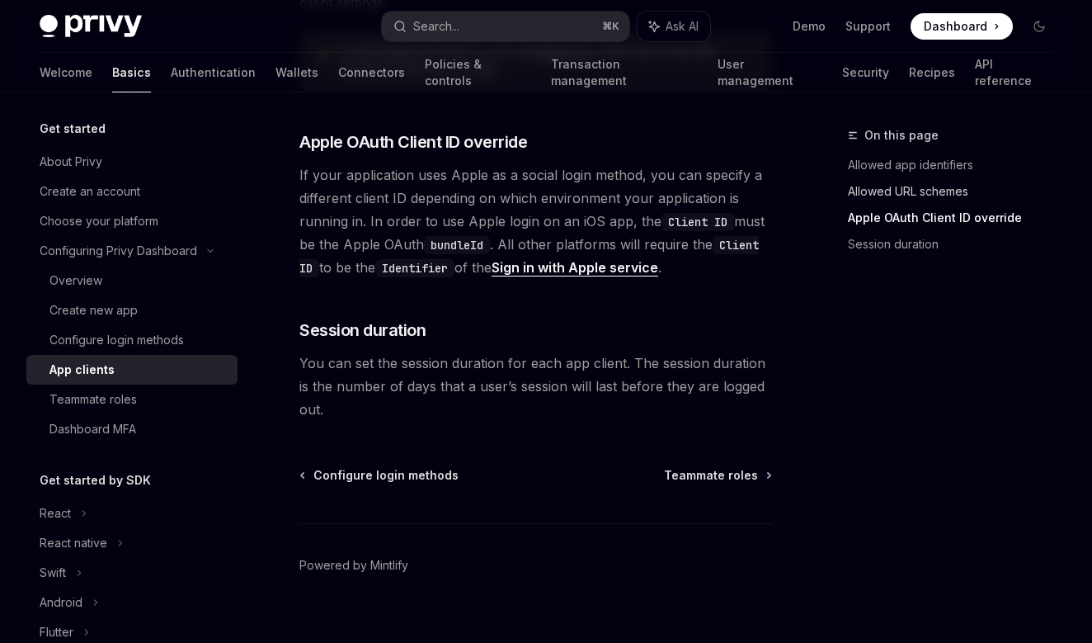
click at [901, 186] on link "Allowed URL schemes" at bounding box center [957, 191] width 218 height 26
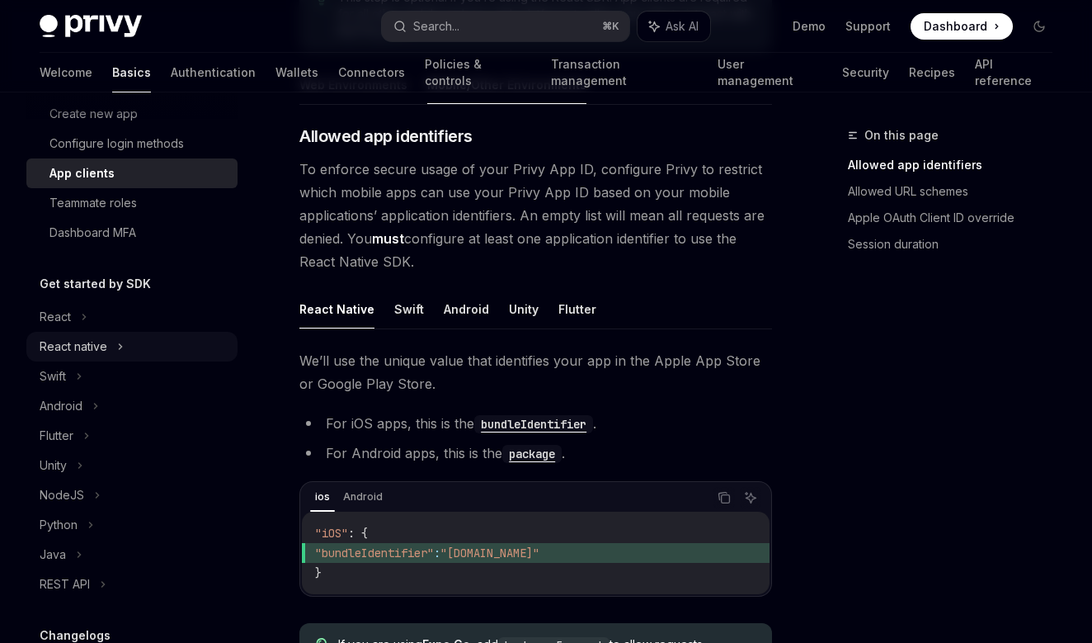
scroll to position [222, 0]
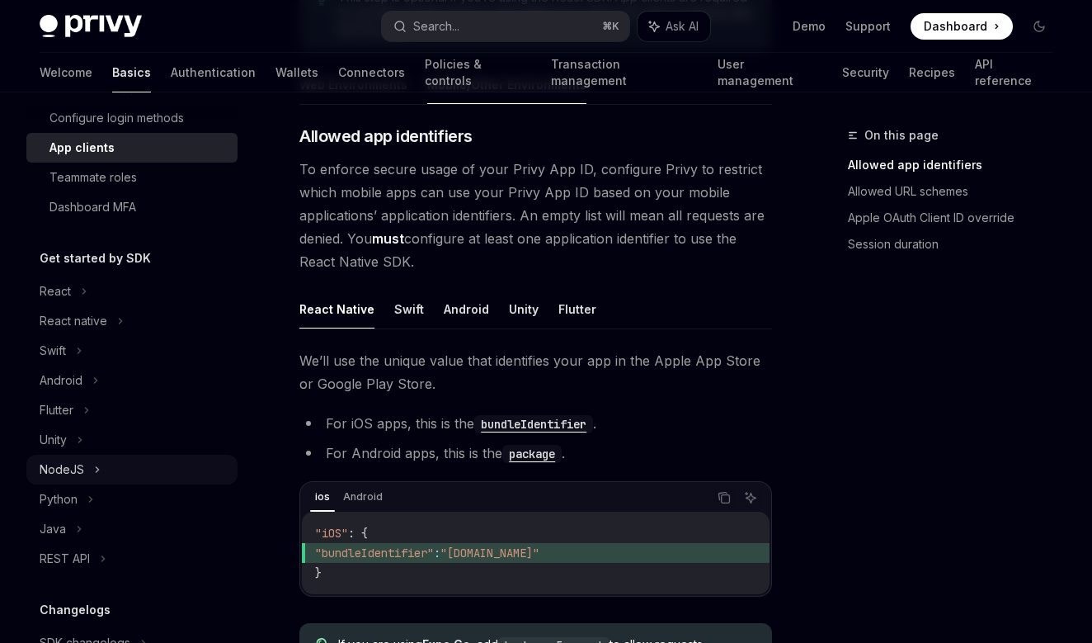
click at [84, 474] on div "NodeJS" at bounding box center [131, 470] width 211 height 30
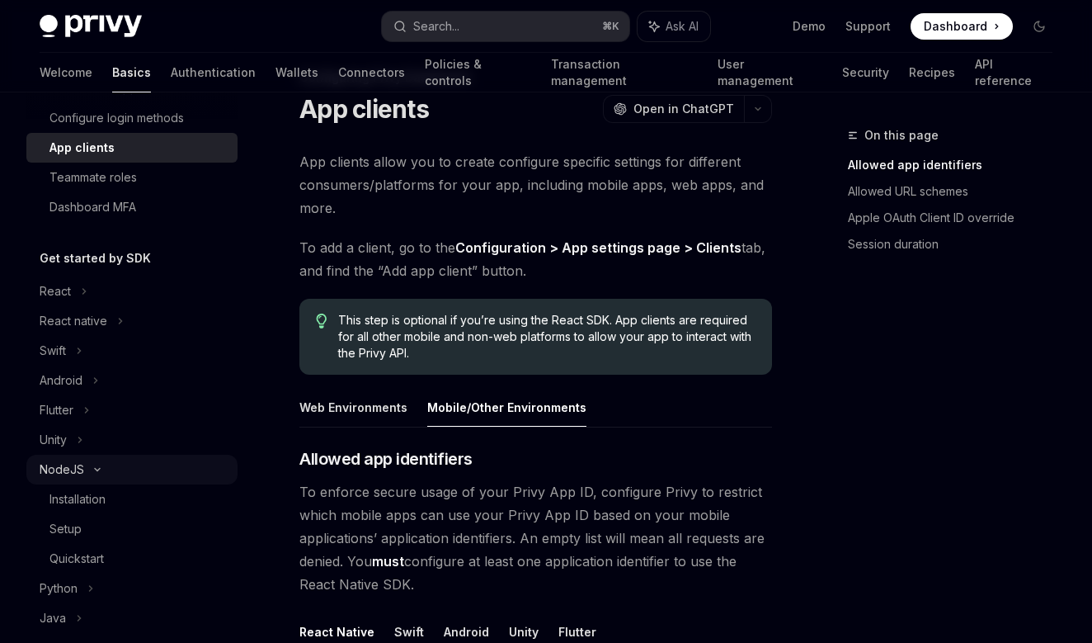
type textarea "*"
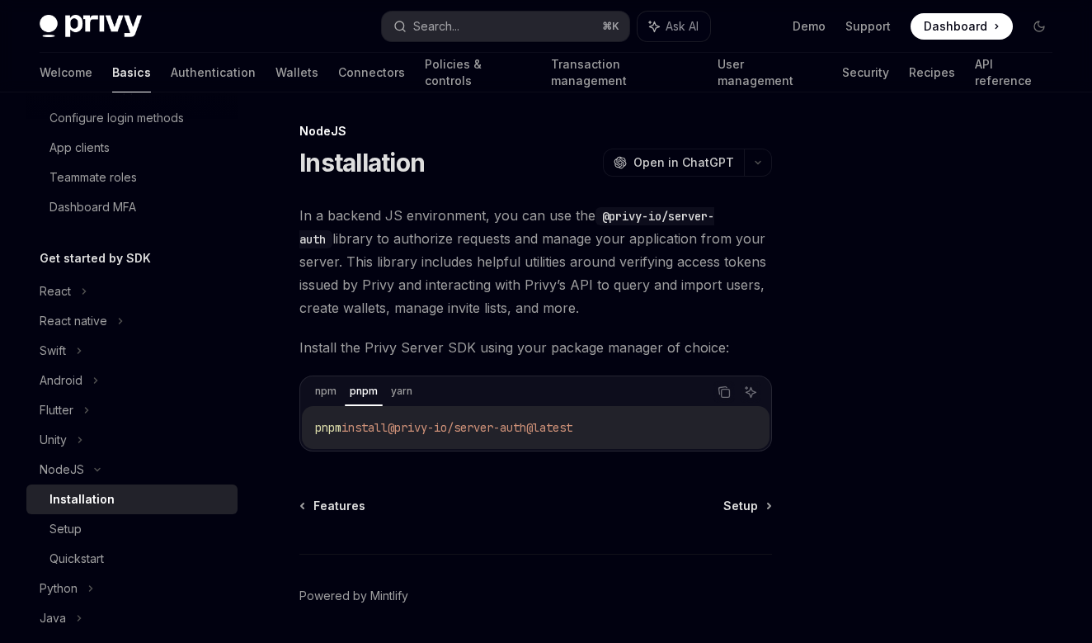
scroll to position [0, 0]
